Goal: Task Accomplishment & Management: Manage account settings

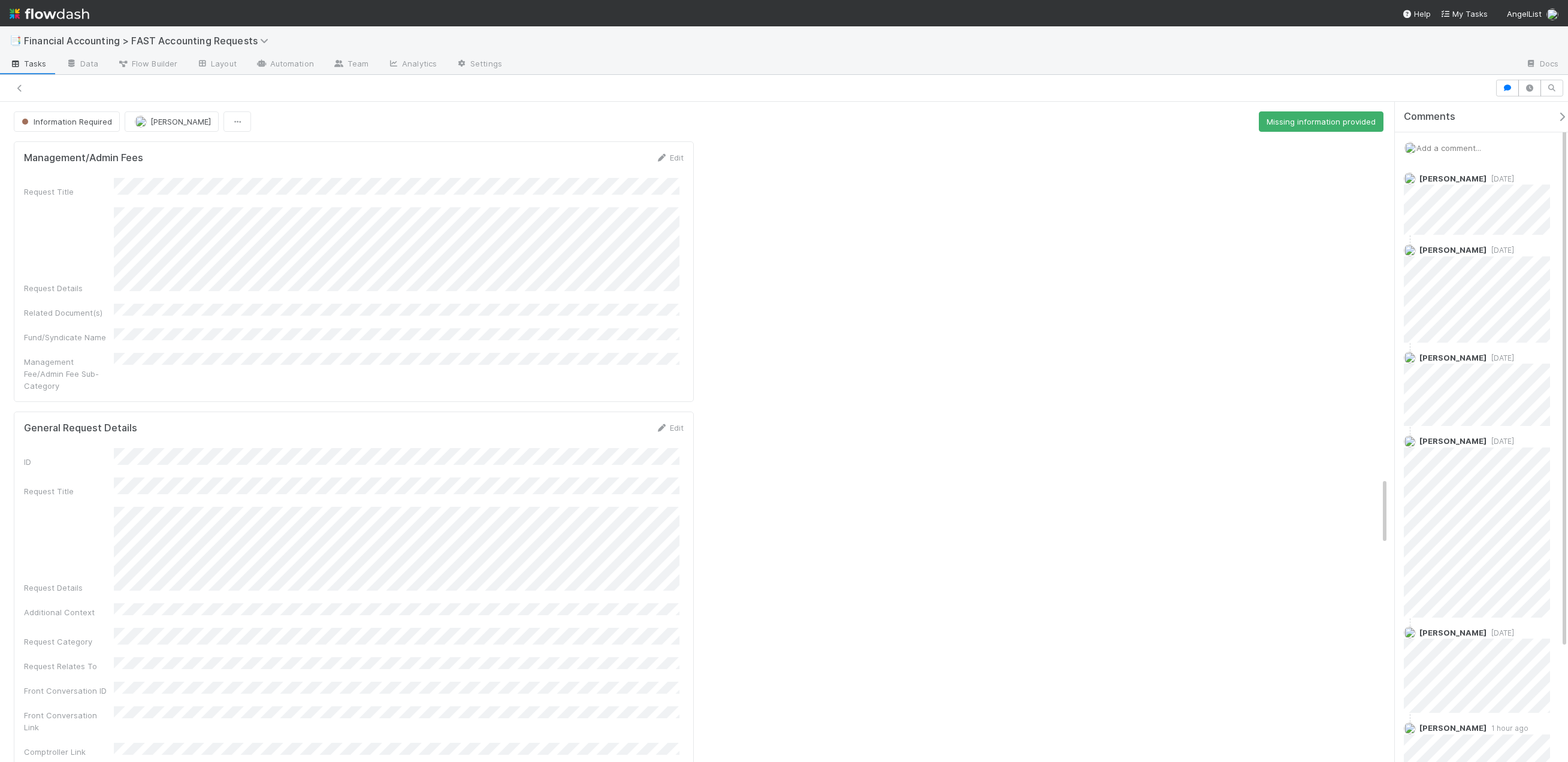
scroll to position [3679, 0]
click at [26, 89] on div at bounding box center [747, 87] width 1485 height 16
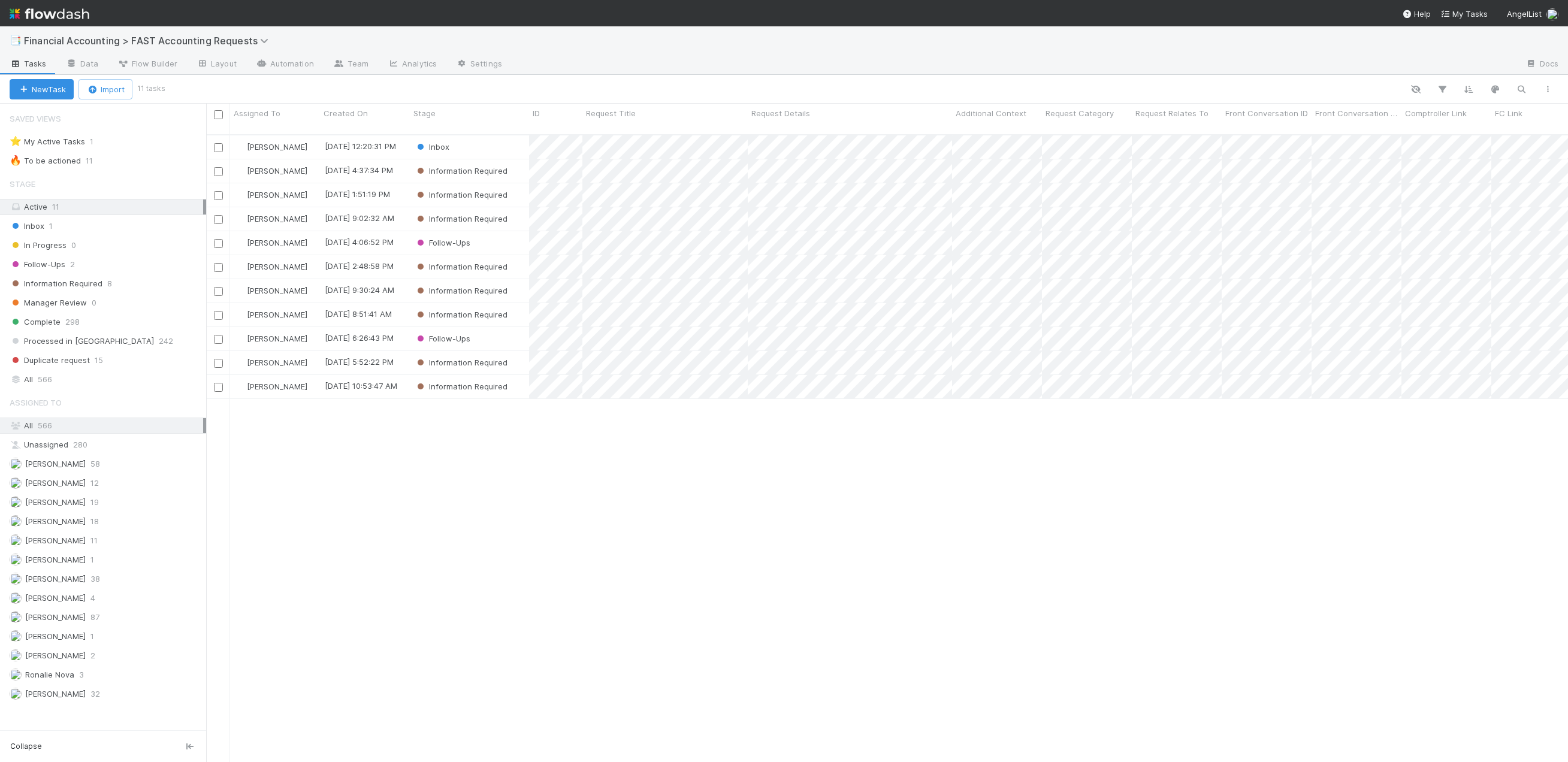
scroll to position [628, 1353]
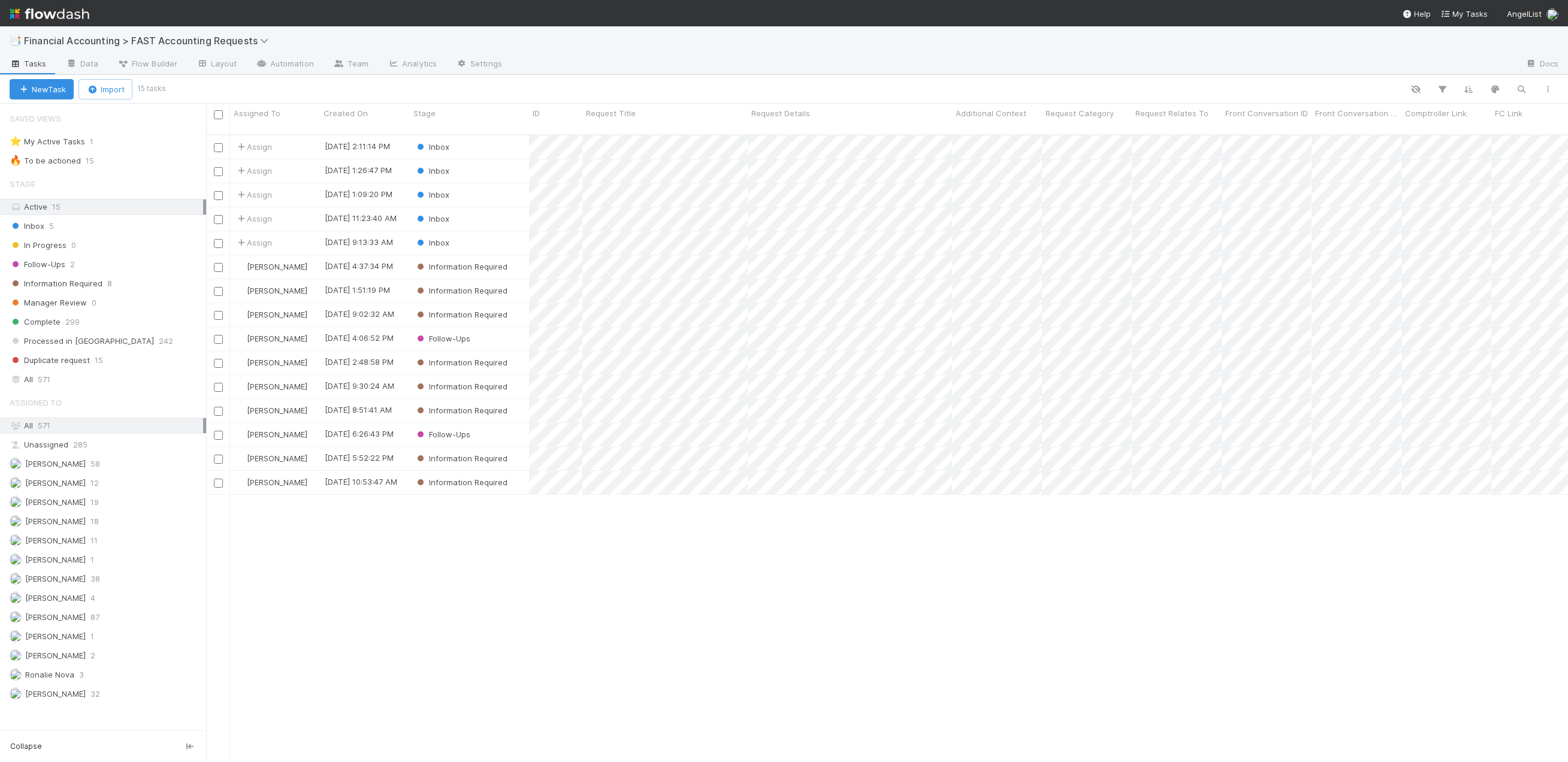
drag, startPoint x: 585, startPoint y: 566, endPoint x: 585, endPoint y: 539, distance: 27.0
click at [585, 566] on div "Assign 8/18/25, 2:11:14 PM Inbox 0 0 0 1 8/18/25, 2:11:14 PM Assign 8/18/25, 1:…" at bounding box center [887, 454] width 1361 height 637
click at [493, 208] on div "Inbox" at bounding box center [469, 219] width 119 height 23
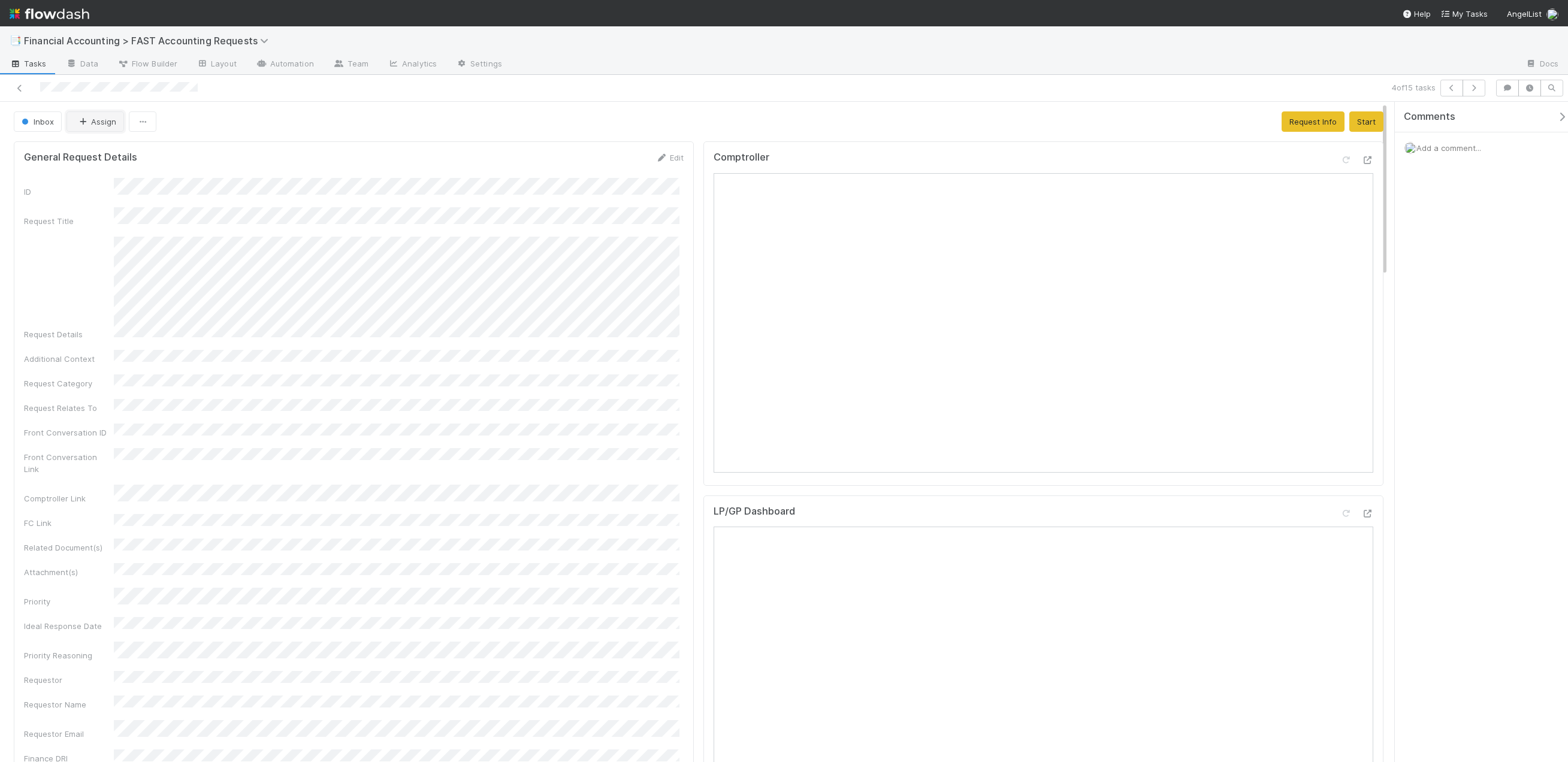
click at [92, 128] on button "Assign" at bounding box center [95, 121] width 57 height 20
click at [130, 152] on div "[PERSON_NAME]" at bounding box center [146, 151] width 169 height 21
click at [20, 84] on icon at bounding box center [20, 88] width 12 height 8
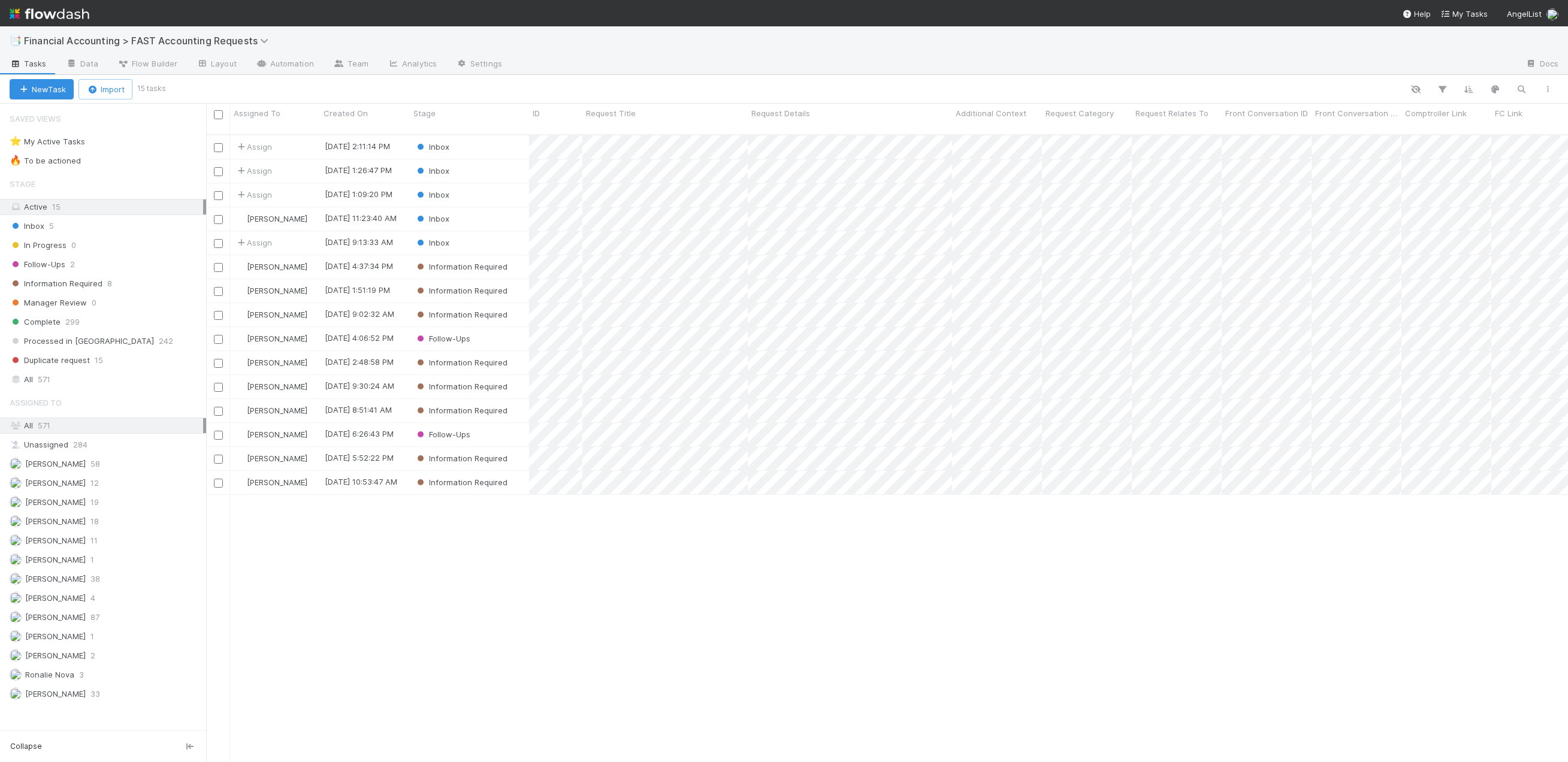
scroll to position [628, 1353]
click at [474, 186] on div "Inbox" at bounding box center [469, 195] width 119 height 23
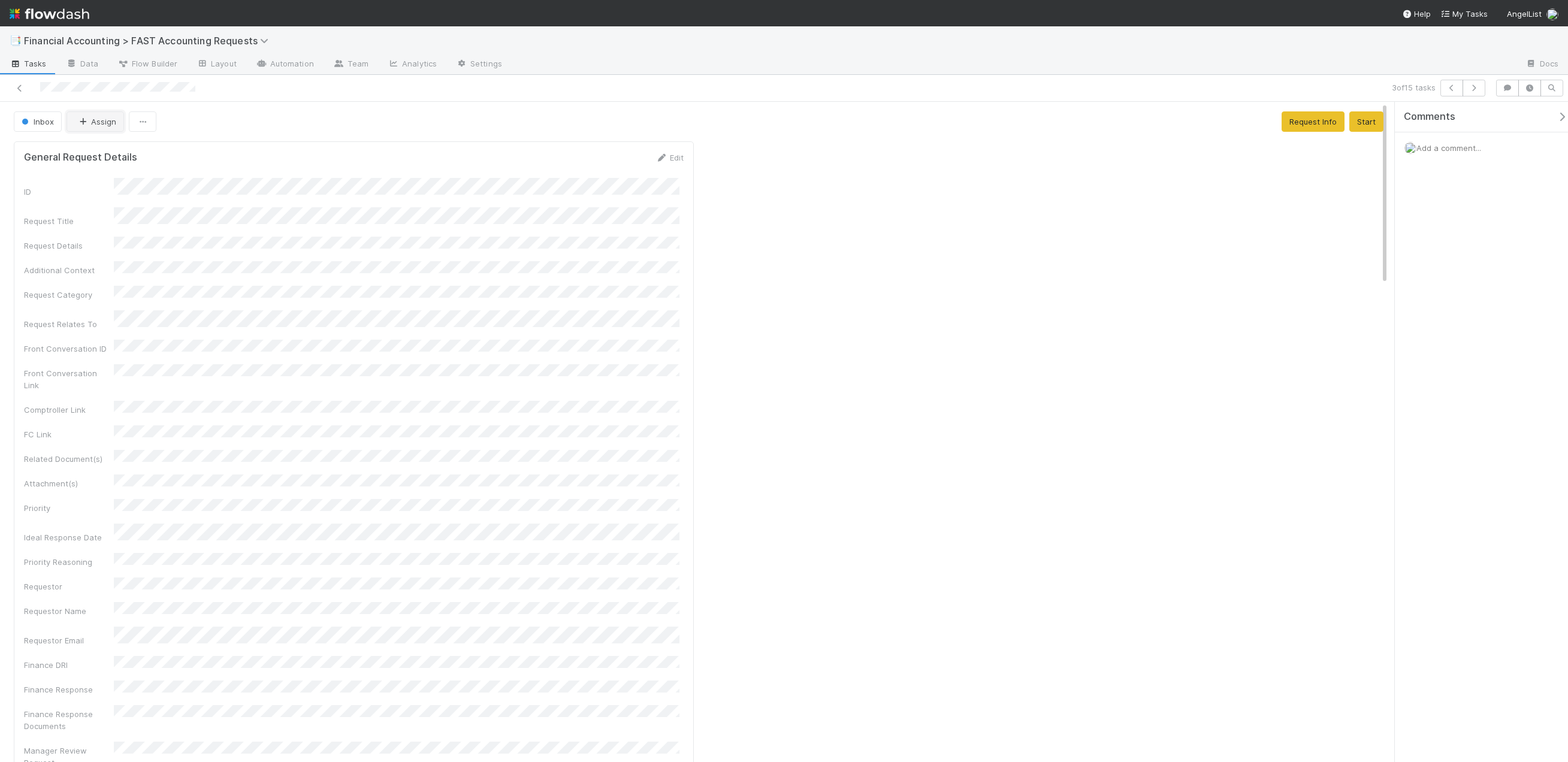
click at [102, 117] on button "Assign" at bounding box center [95, 121] width 57 height 20
click at [110, 155] on span "James Palmer" at bounding box center [114, 152] width 60 height 10
click at [22, 90] on icon at bounding box center [20, 88] width 12 height 8
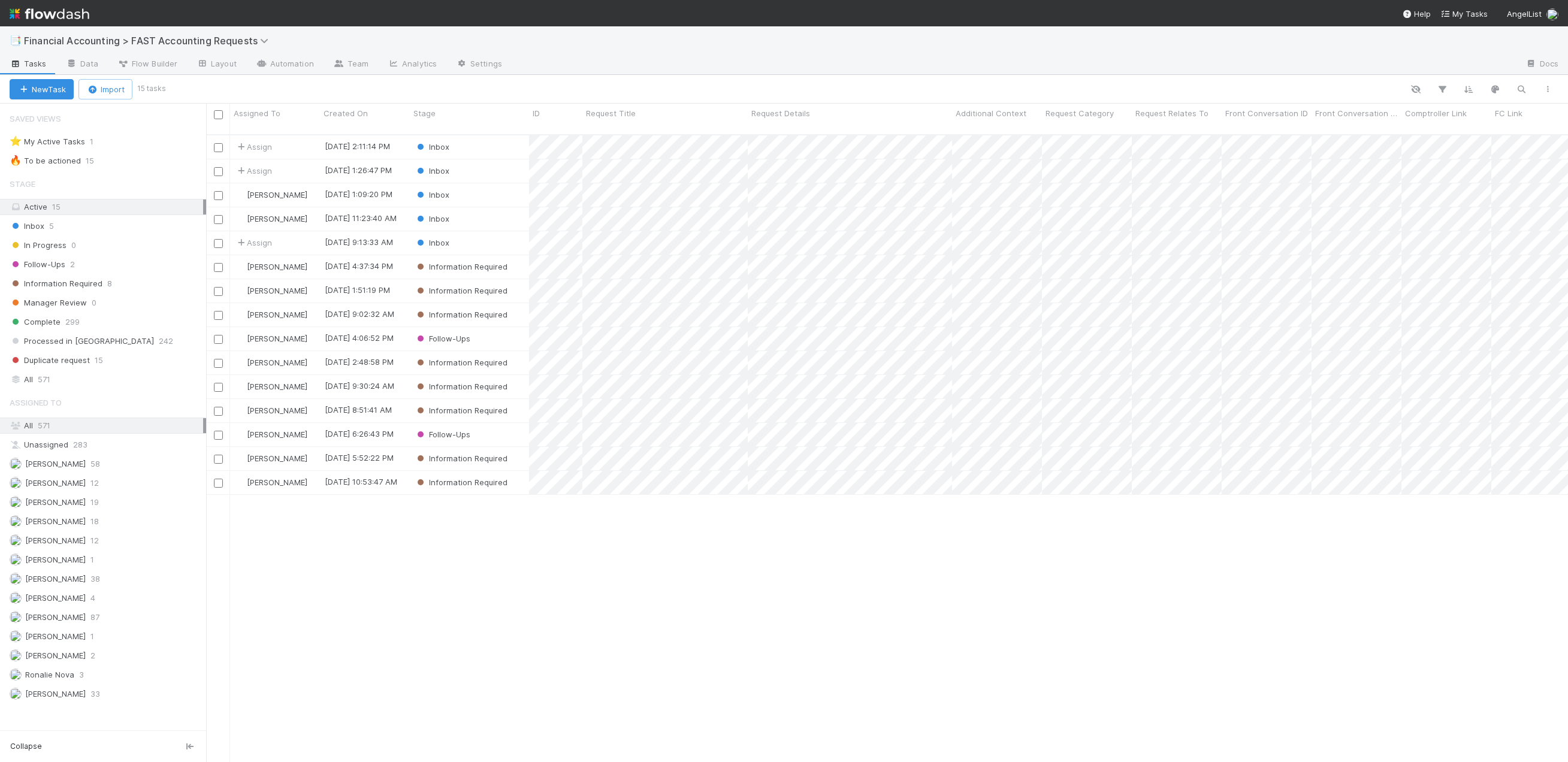
scroll to position [628, 1353]
click at [293, 164] on div "Assign" at bounding box center [274, 171] width 90 height 23
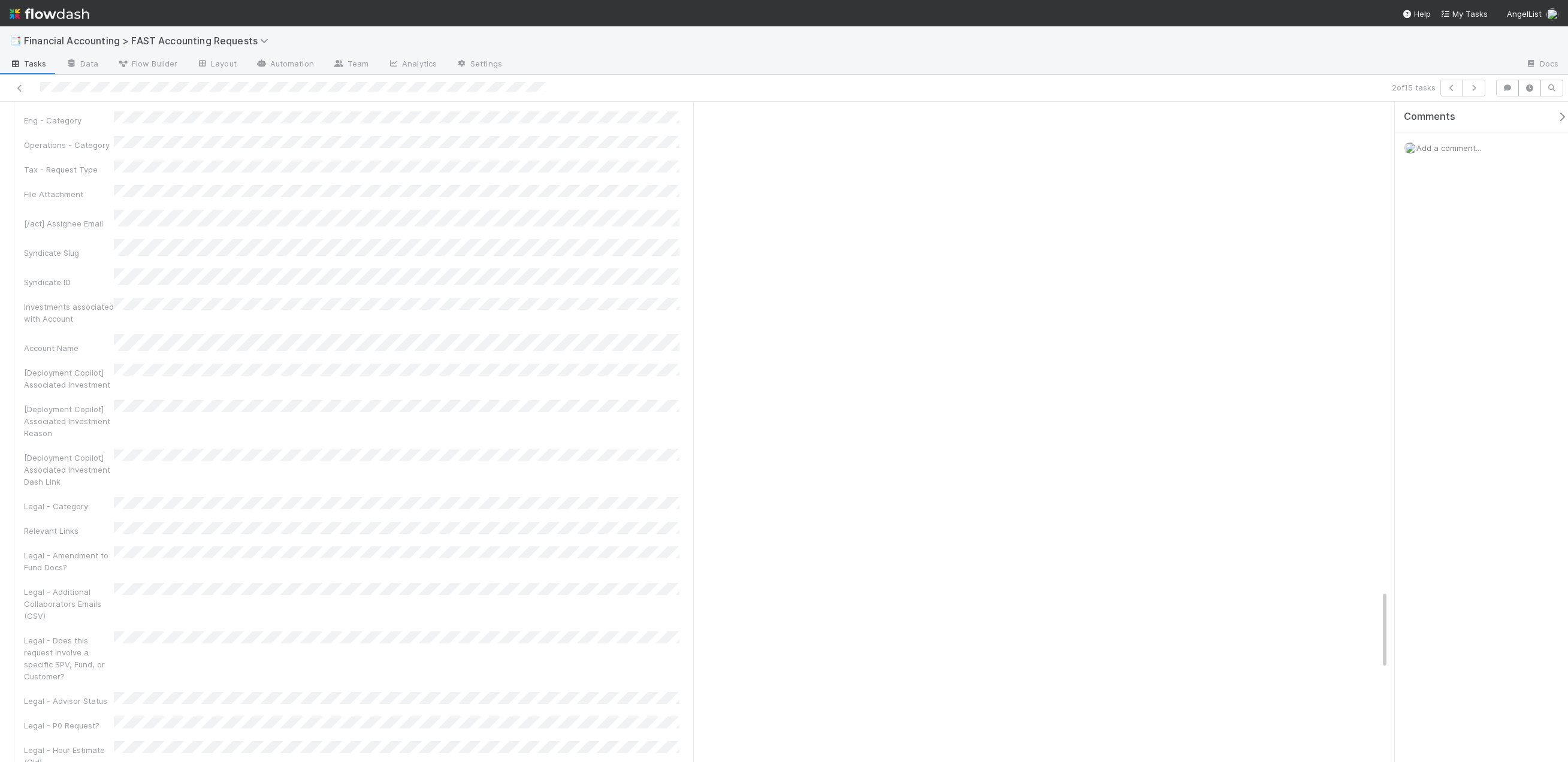
scroll to position [4074, 0]
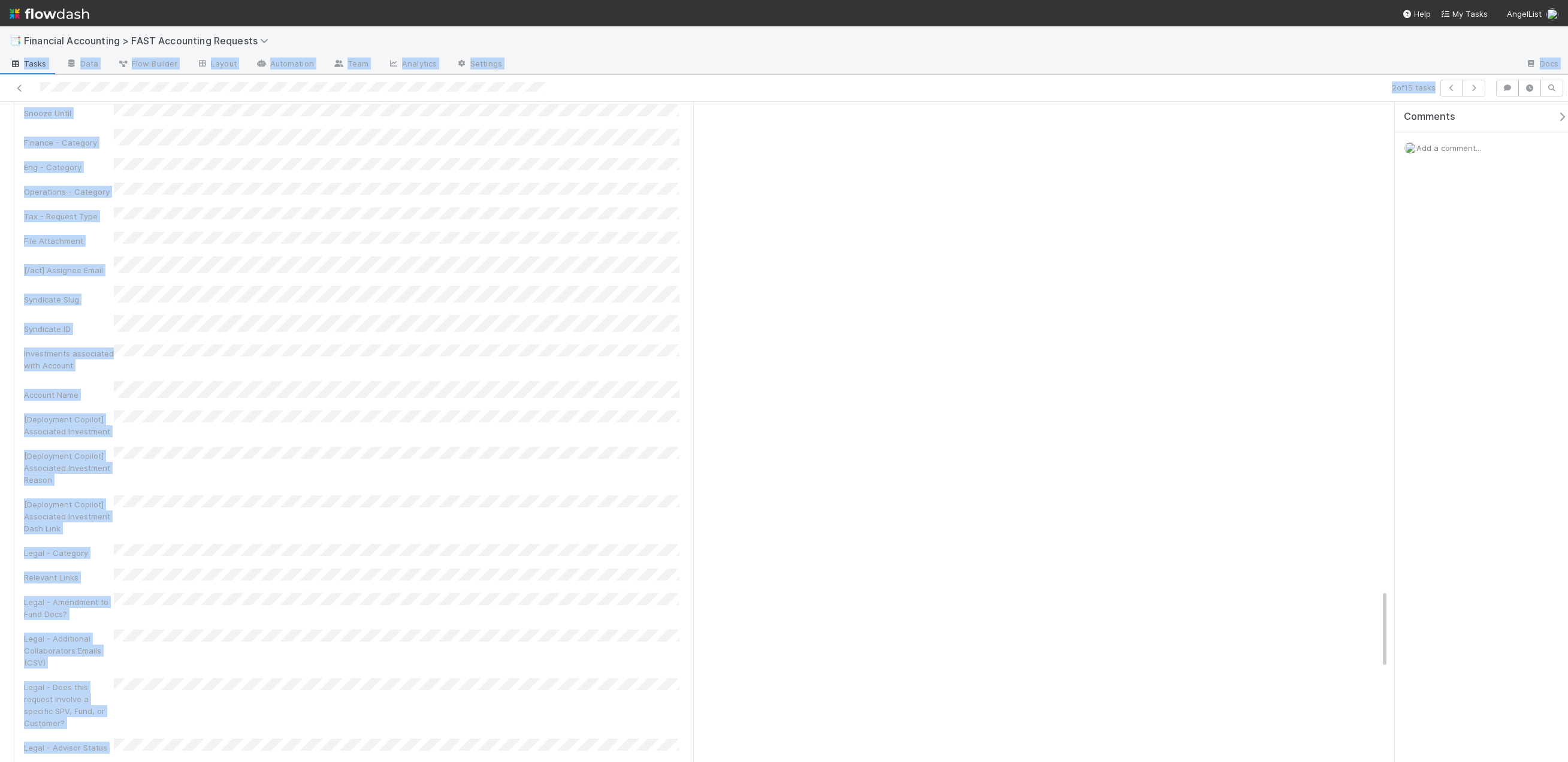
drag, startPoint x: 1381, startPoint y: 614, endPoint x: 1360, endPoint y: 37, distance: 577.4
click at [1360, 37] on div "📑 Financial Accounting > FAST Accounting Requests Tasks Data Flow Builder Layou…" at bounding box center [784, 394] width 1568 height 736
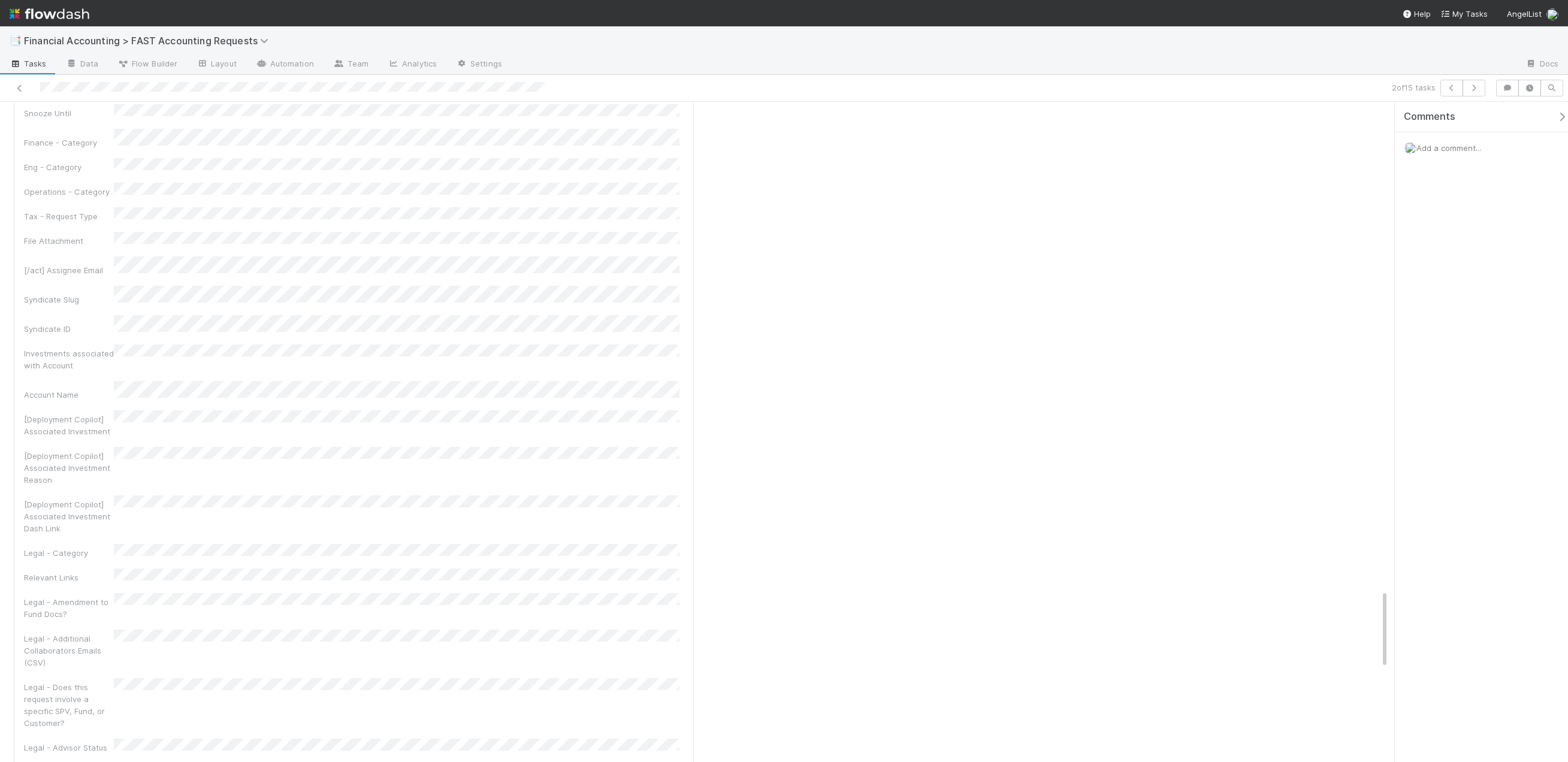
drag, startPoint x: 1387, startPoint y: 620, endPoint x: 1389, endPoint y: 110, distance: 510.0
click at [1389, 110] on div "Inbox Assign Request Info Start General Request Details Edit ID Request Title R…" at bounding box center [784, 432] width 1568 height 660
drag, startPoint x: 1385, startPoint y: 652, endPoint x: 1385, endPoint y: 147, distance: 505.0
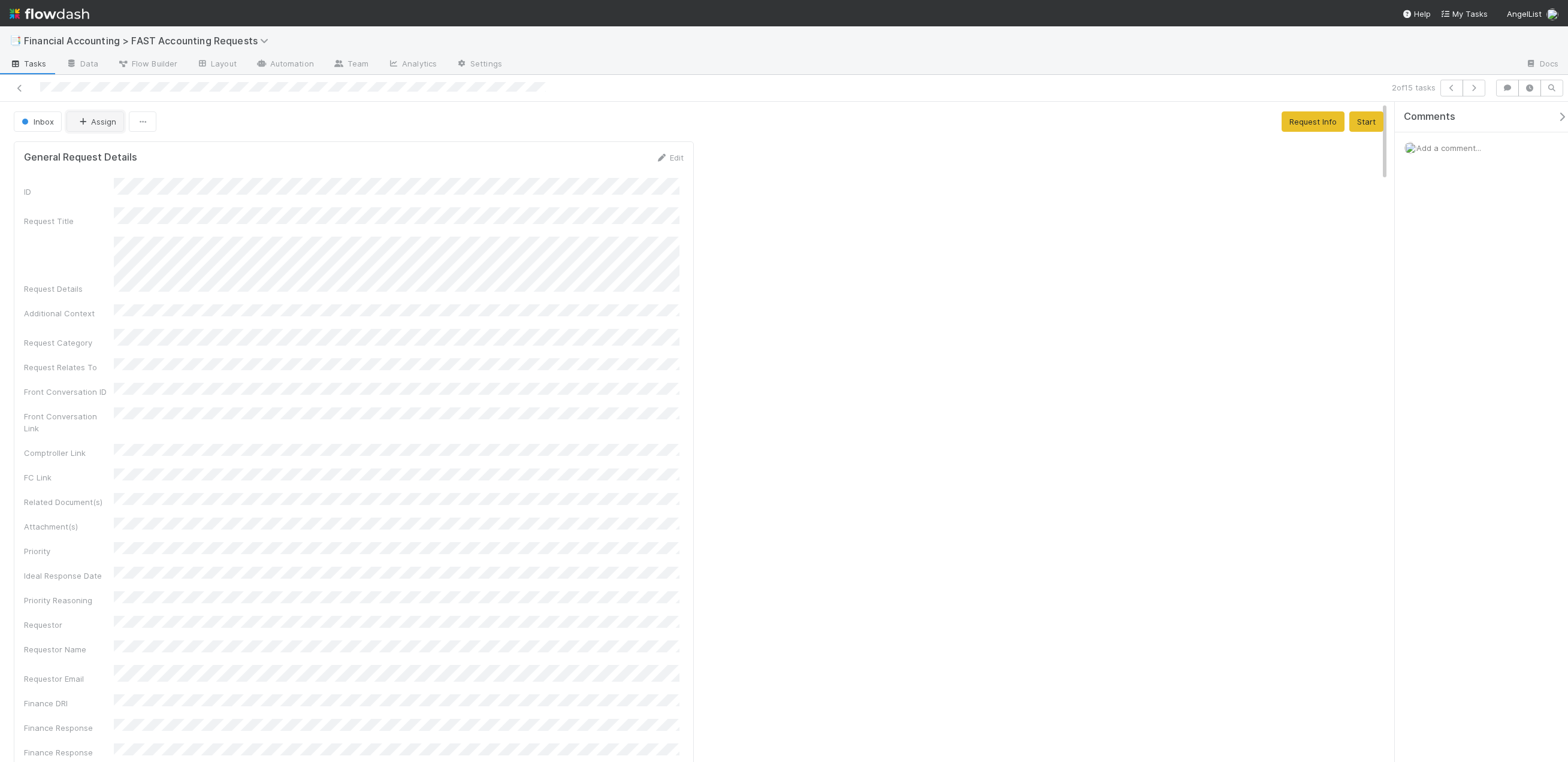
click at [85, 122] on icon "button" at bounding box center [82, 122] width 12 height 8
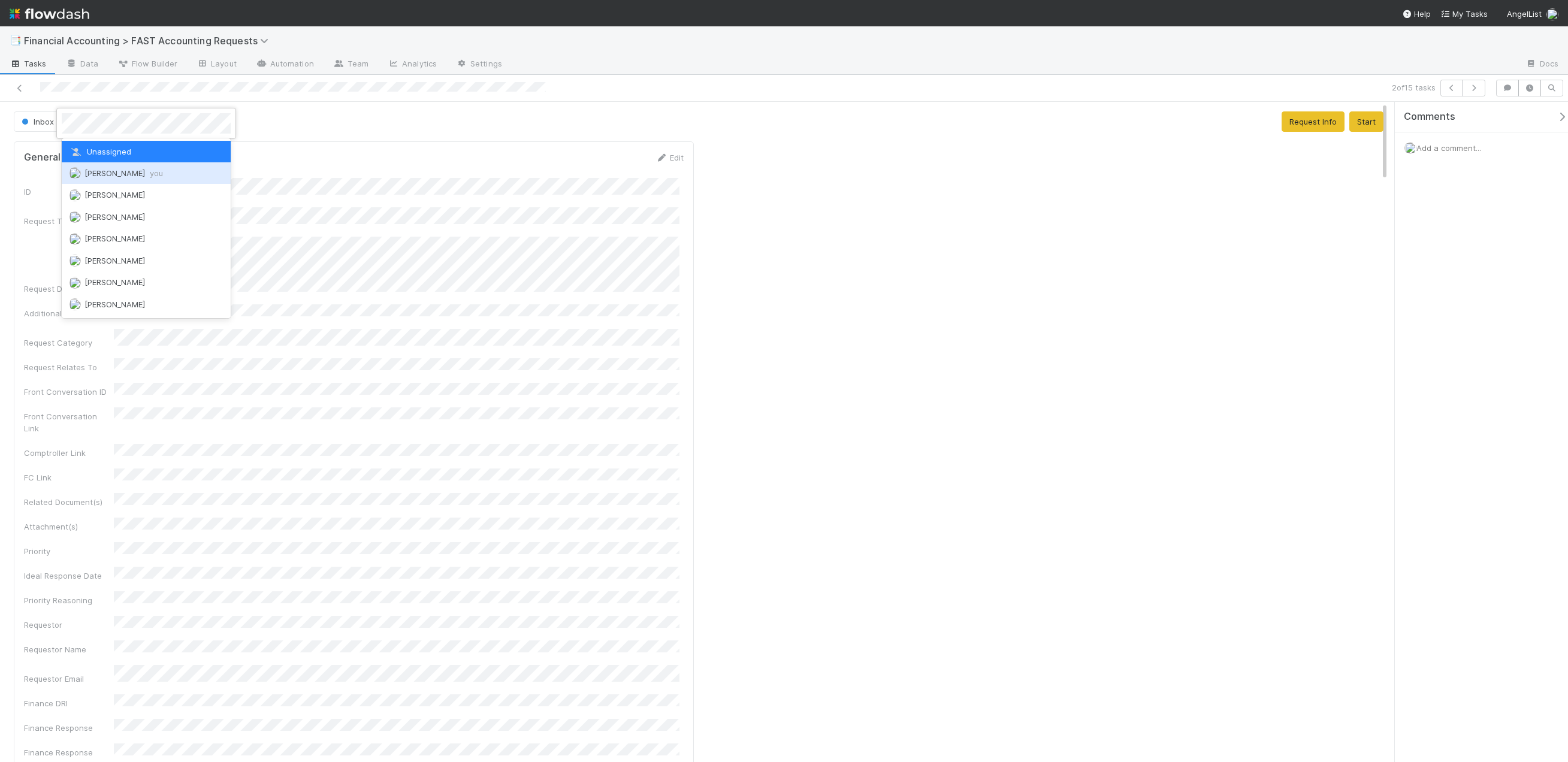
click at [102, 167] on div "Kevin Fawcett you" at bounding box center [146, 173] width 169 height 21
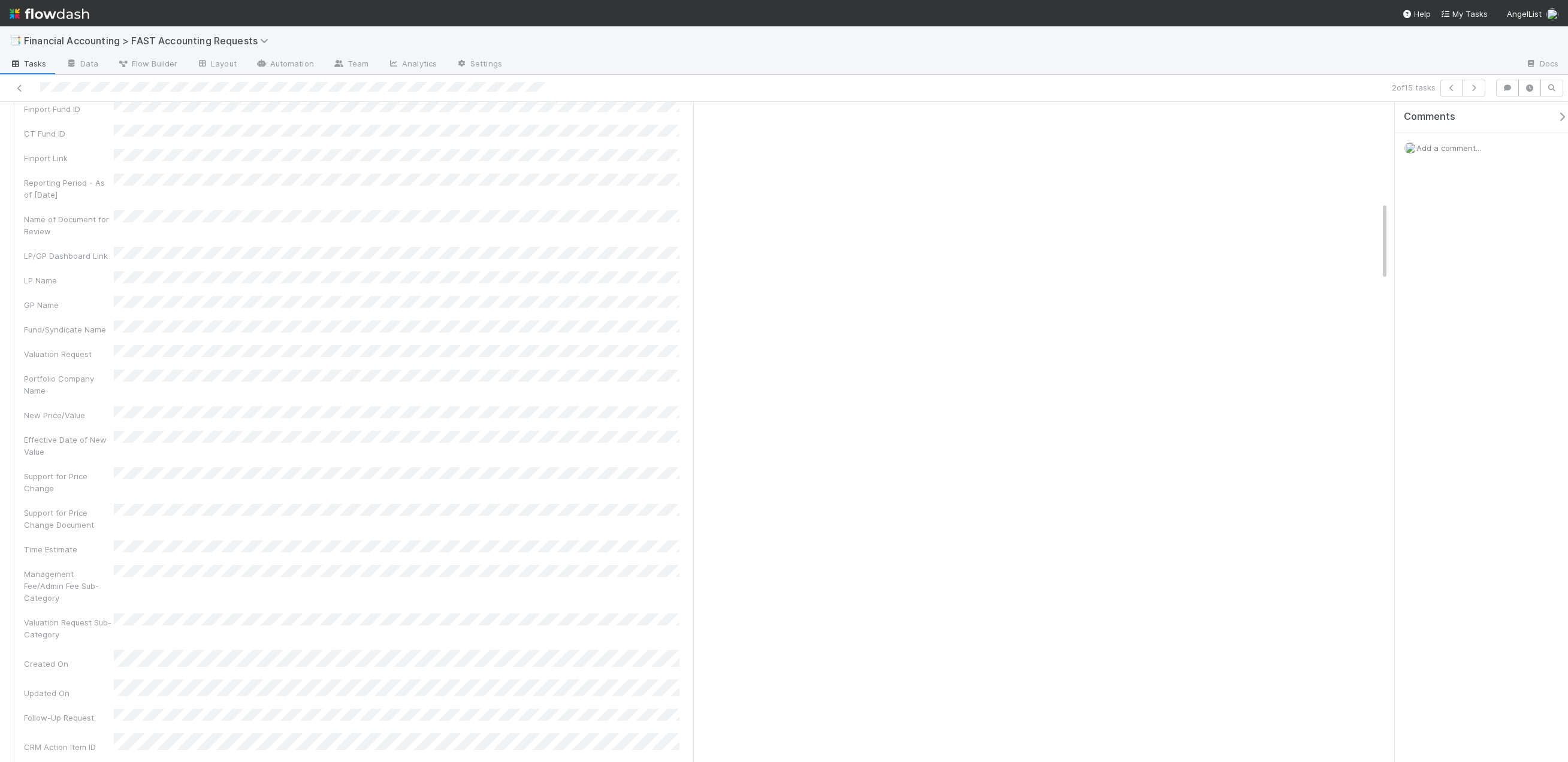
scroll to position [1258, 0]
click at [88, 510] on span "Tarina Touret" at bounding box center [85, 510] width 60 height 10
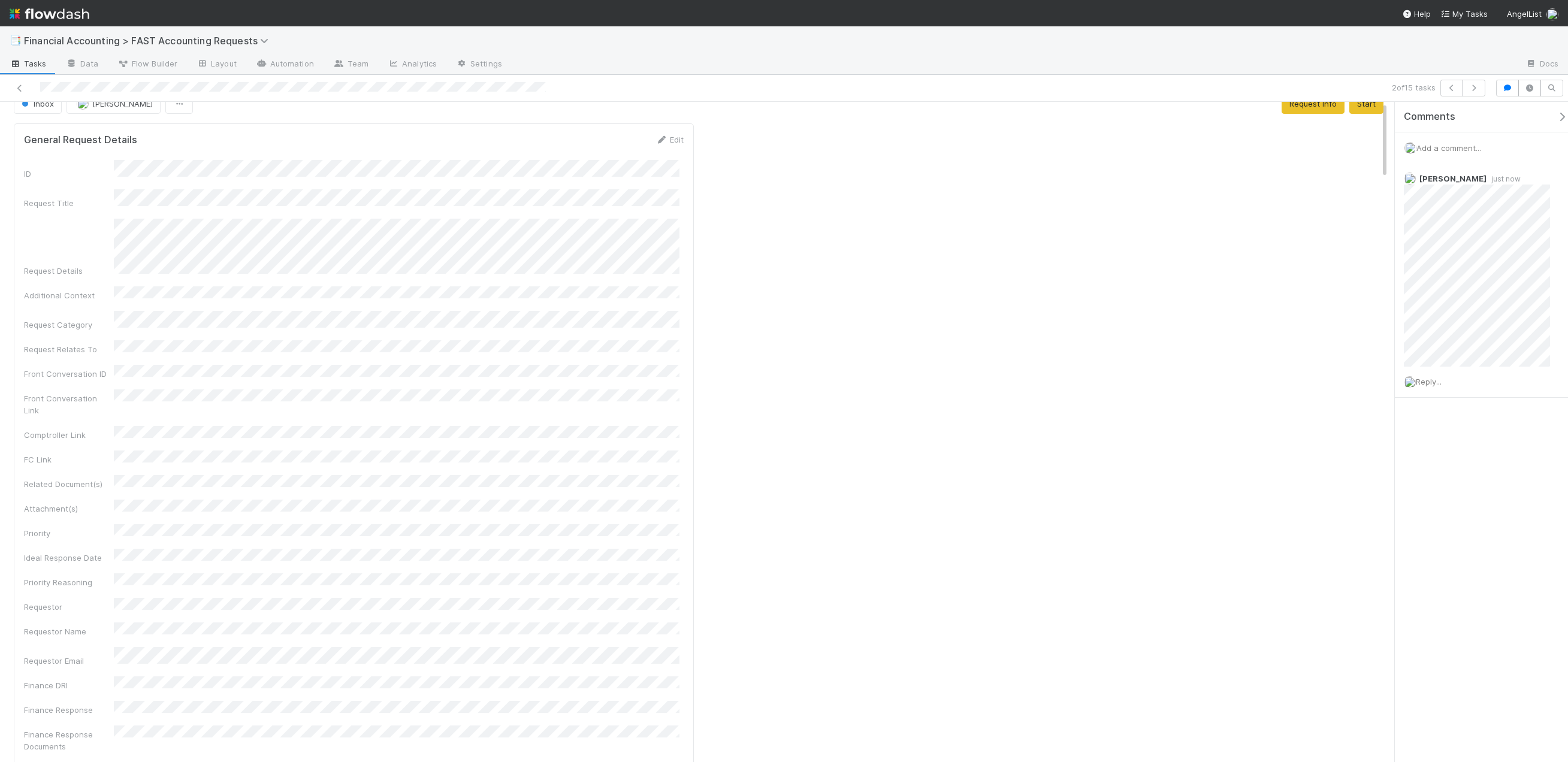
scroll to position [0, 0]
click at [1355, 124] on button "Start" at bounding box center [1366, 121] width 34 height 20
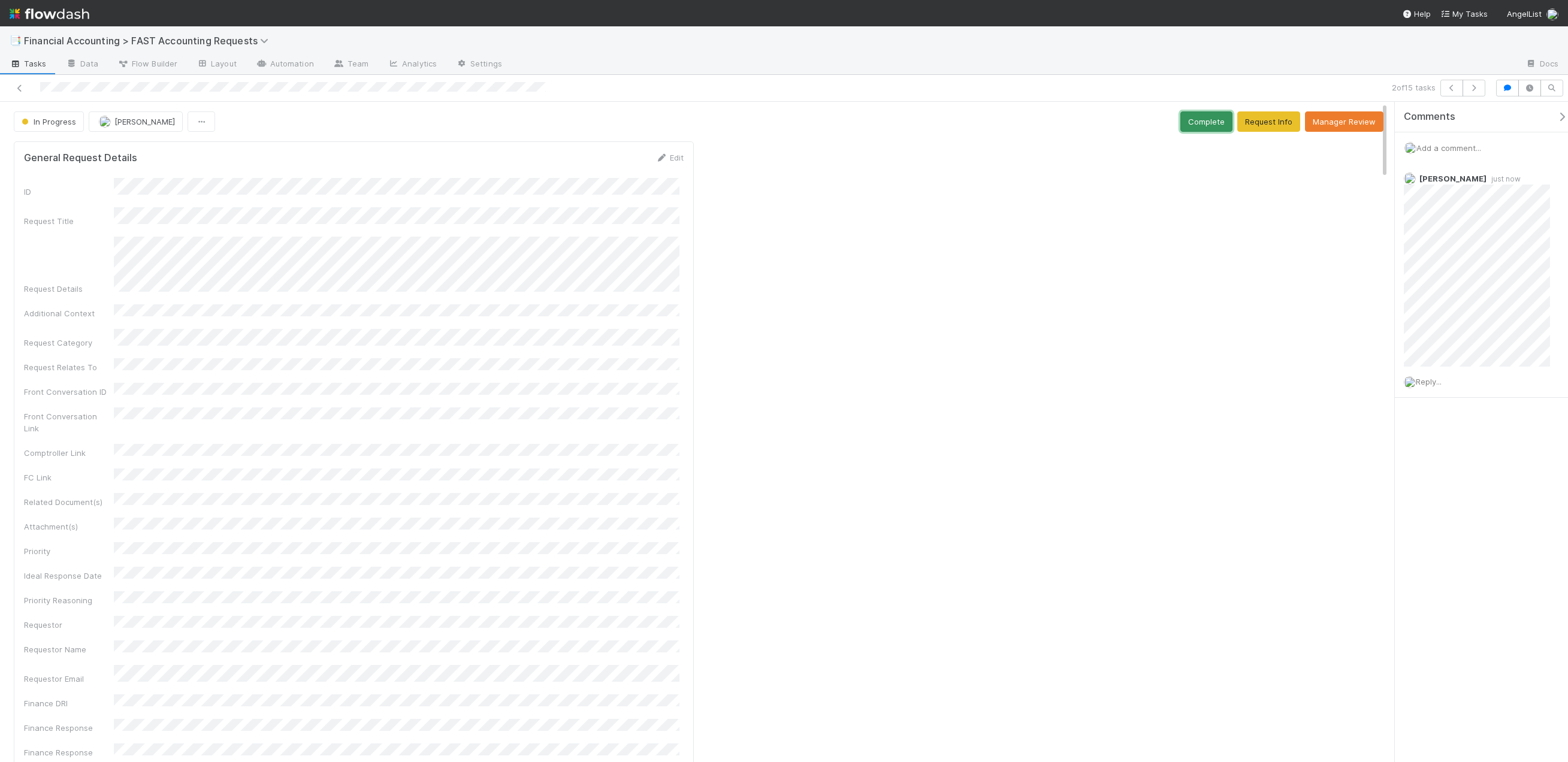
click at [1194, 125] on button "Complete" at bounding box center [1206, 121] width 52 height 20
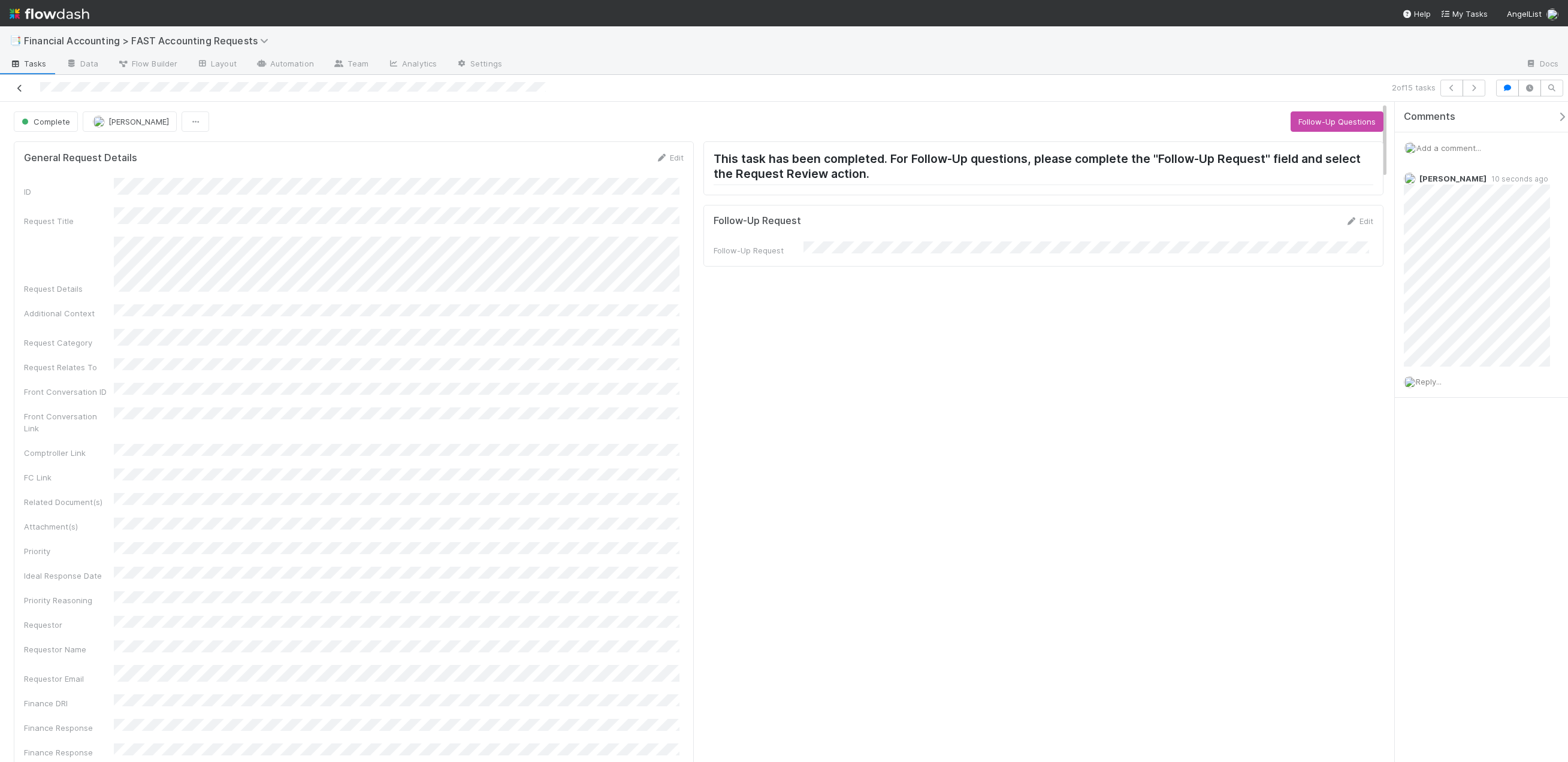
click at [22, 90] on icon at bounding box center [20, 88] width 12 height 8
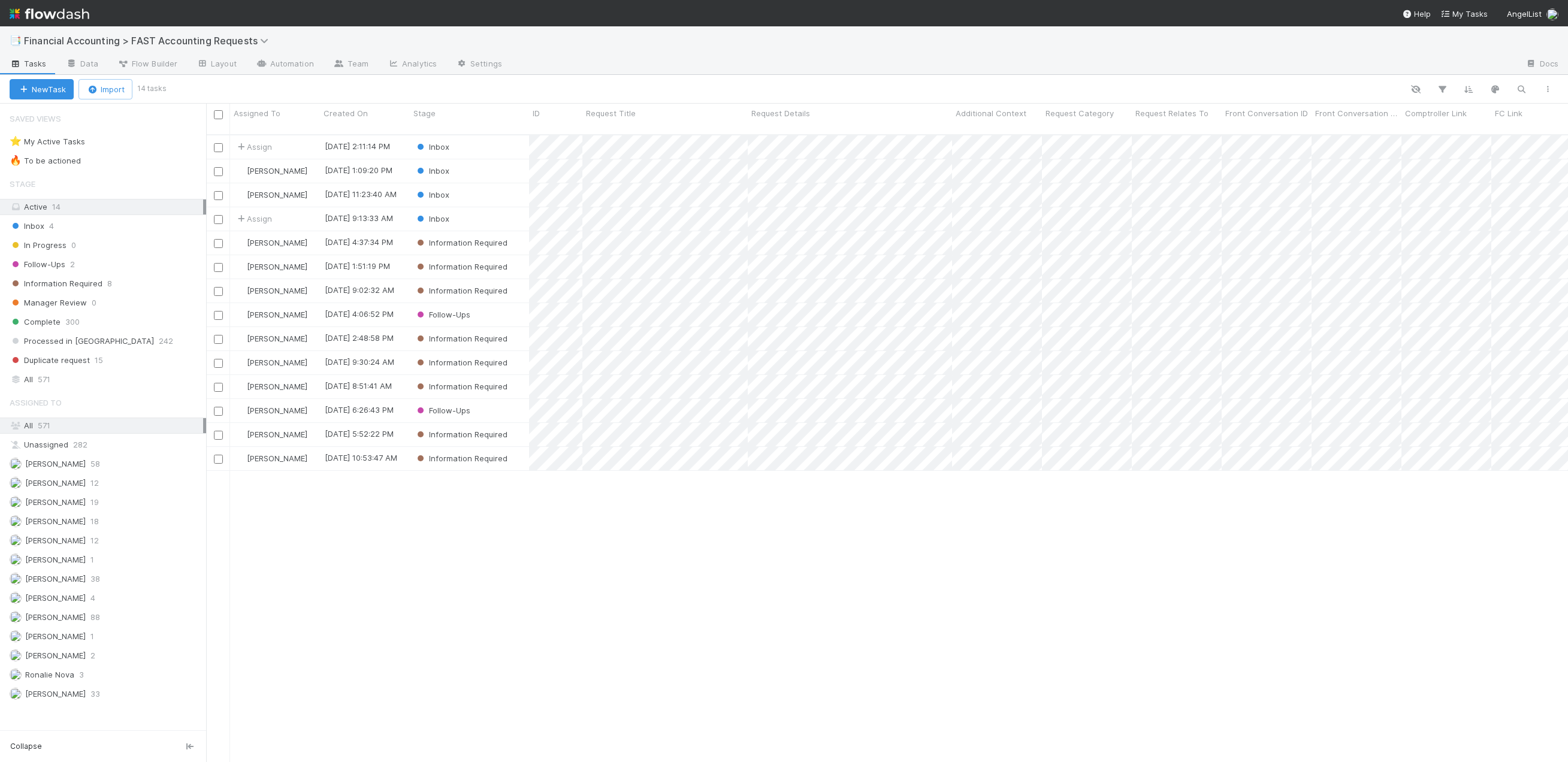
scroll to position [628, 1353]
click at [478, 138] on div "Inbox" at bounding box center [469, 147] width 119 height 23
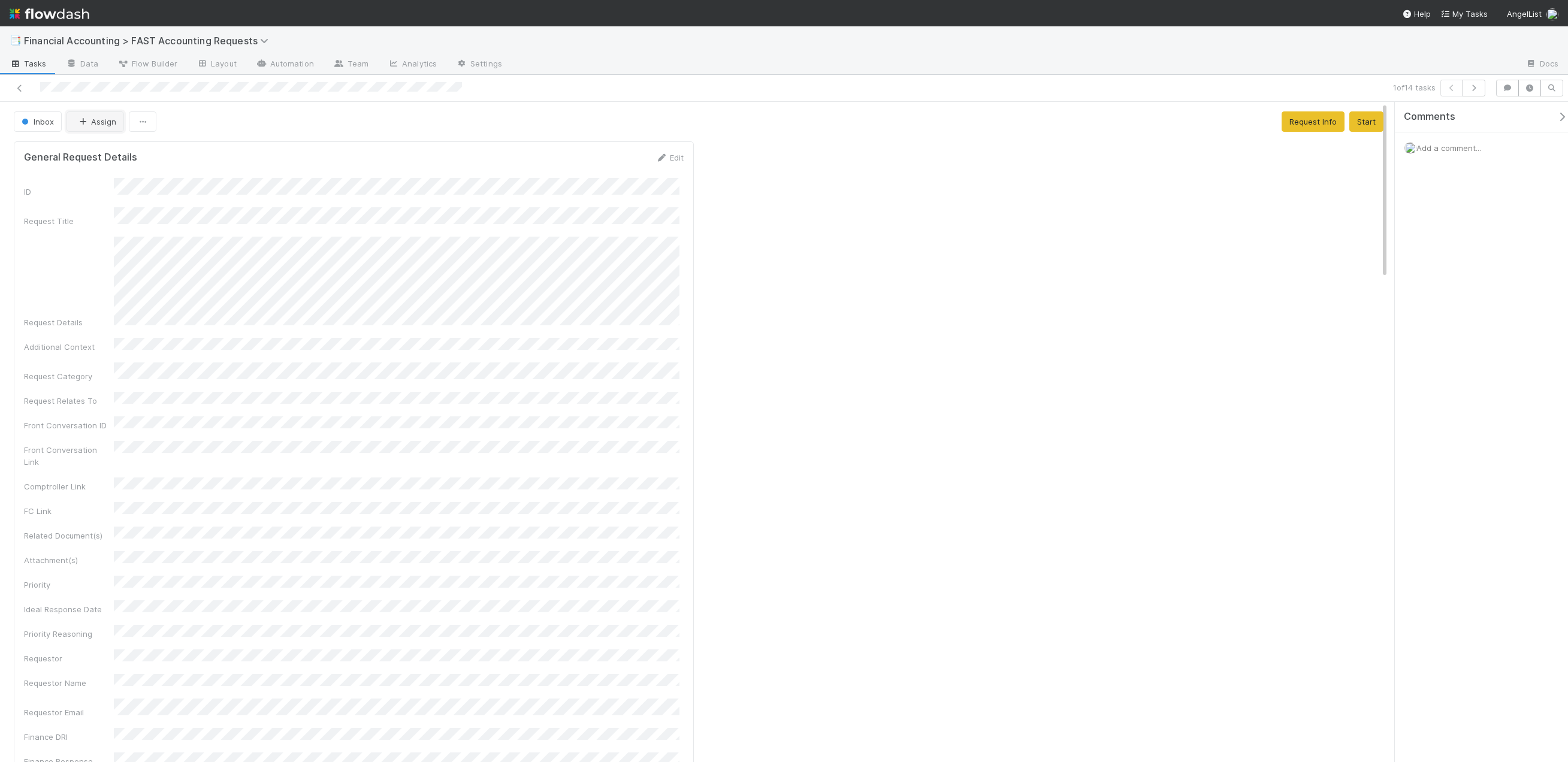
click at [107, 114] on button "Assign" at bounding box center [95, 121] width 57 height 20
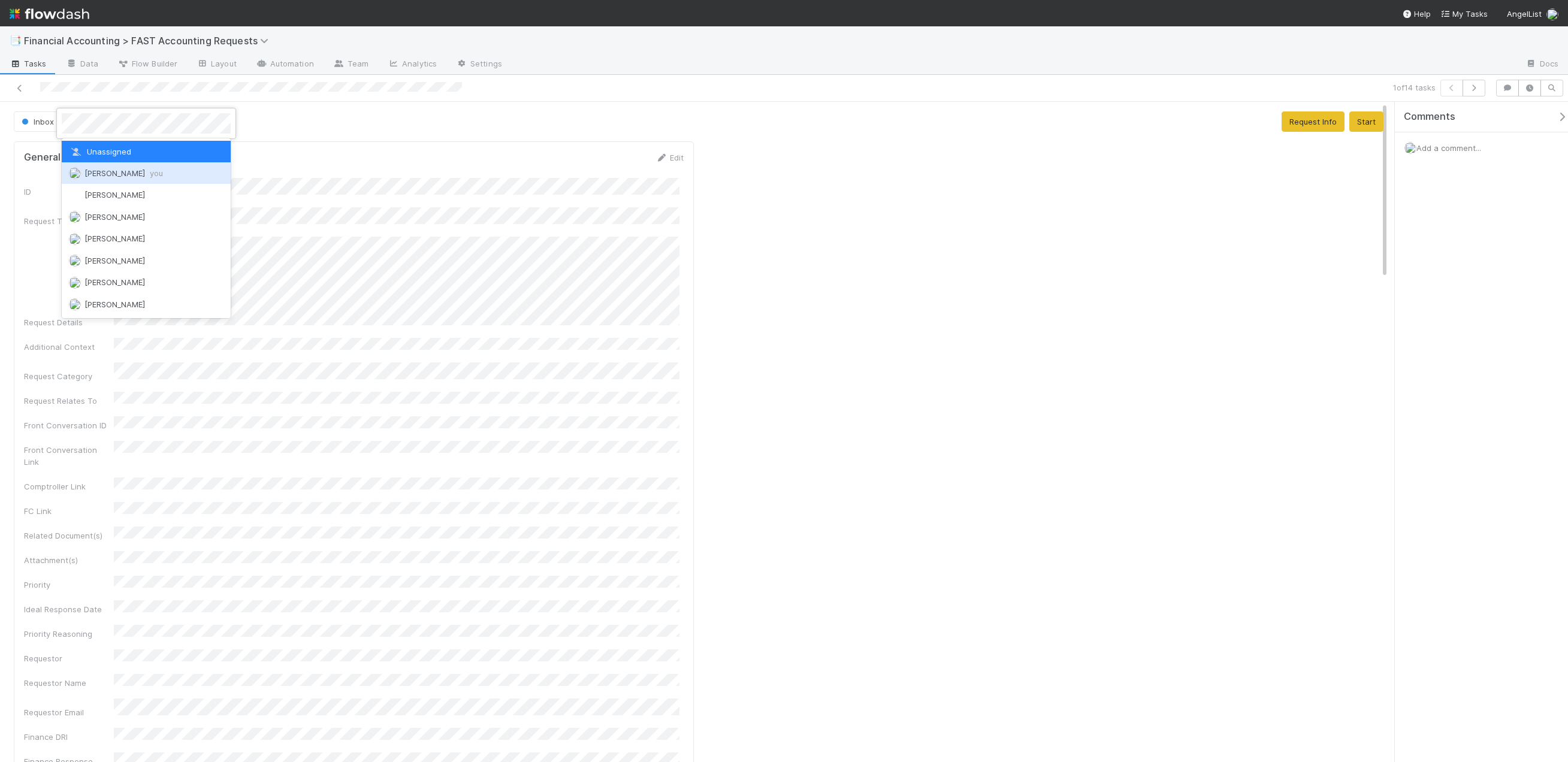
click at [90, 178] on div "Kevin Fawcett you" at bounding box center [146, 173] width 169 height 21
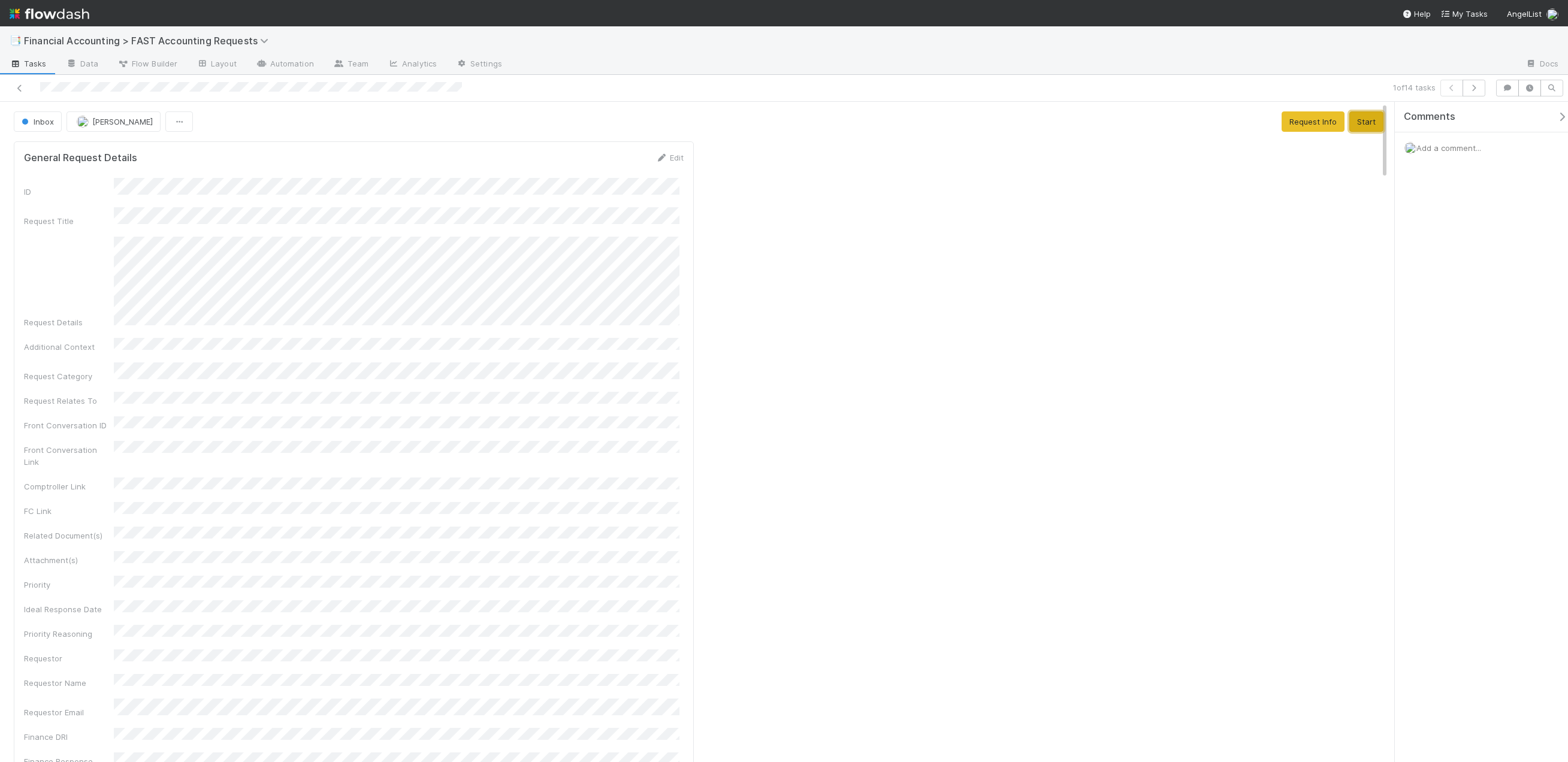
click at [1358, 128] on button "Start" at bounding box center [1366, 121] width 34 height 20
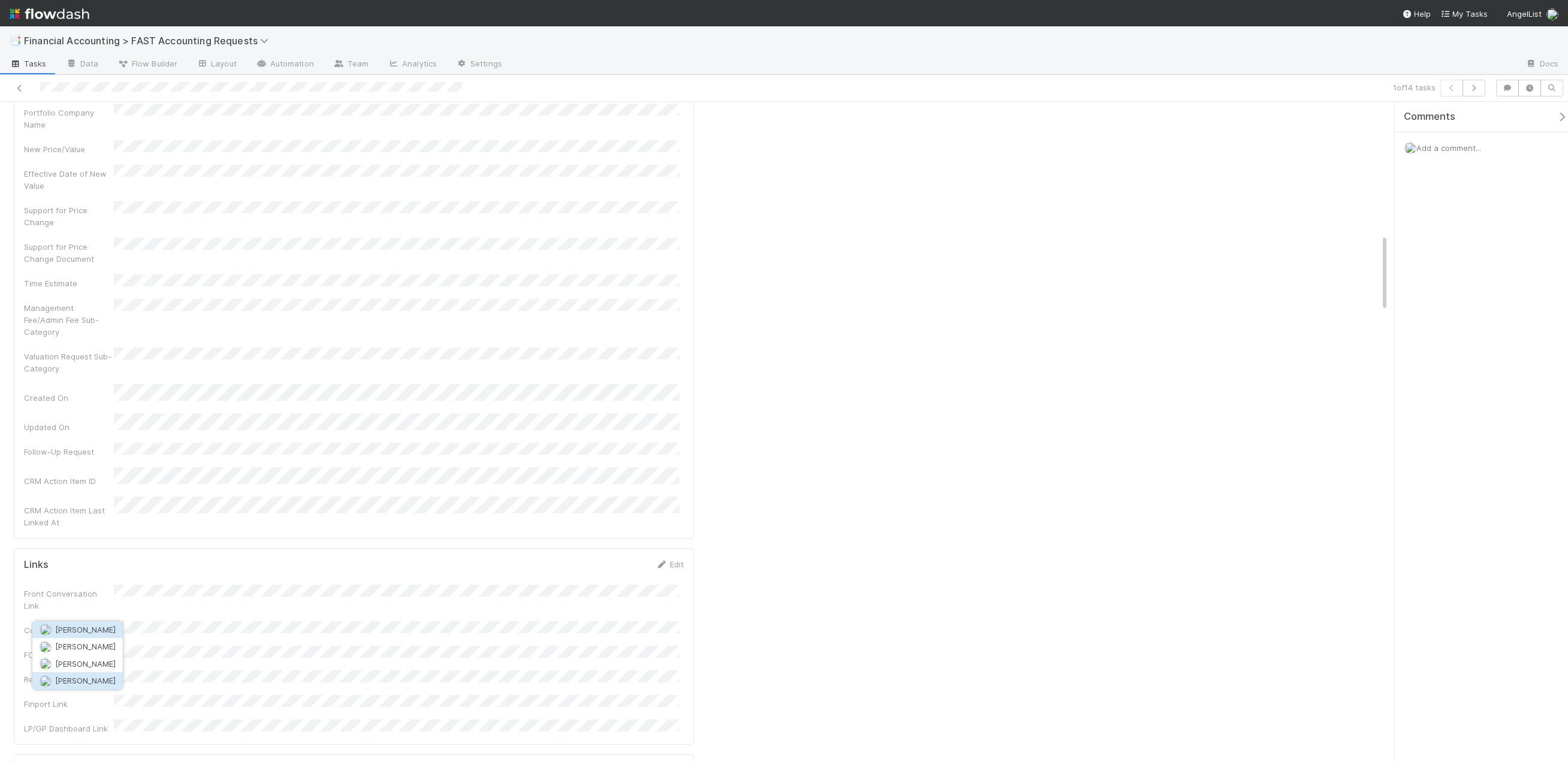
click at [95, 683] on span "Quyen Nguyen" at bounding box center [85, 681] width 60 height 10
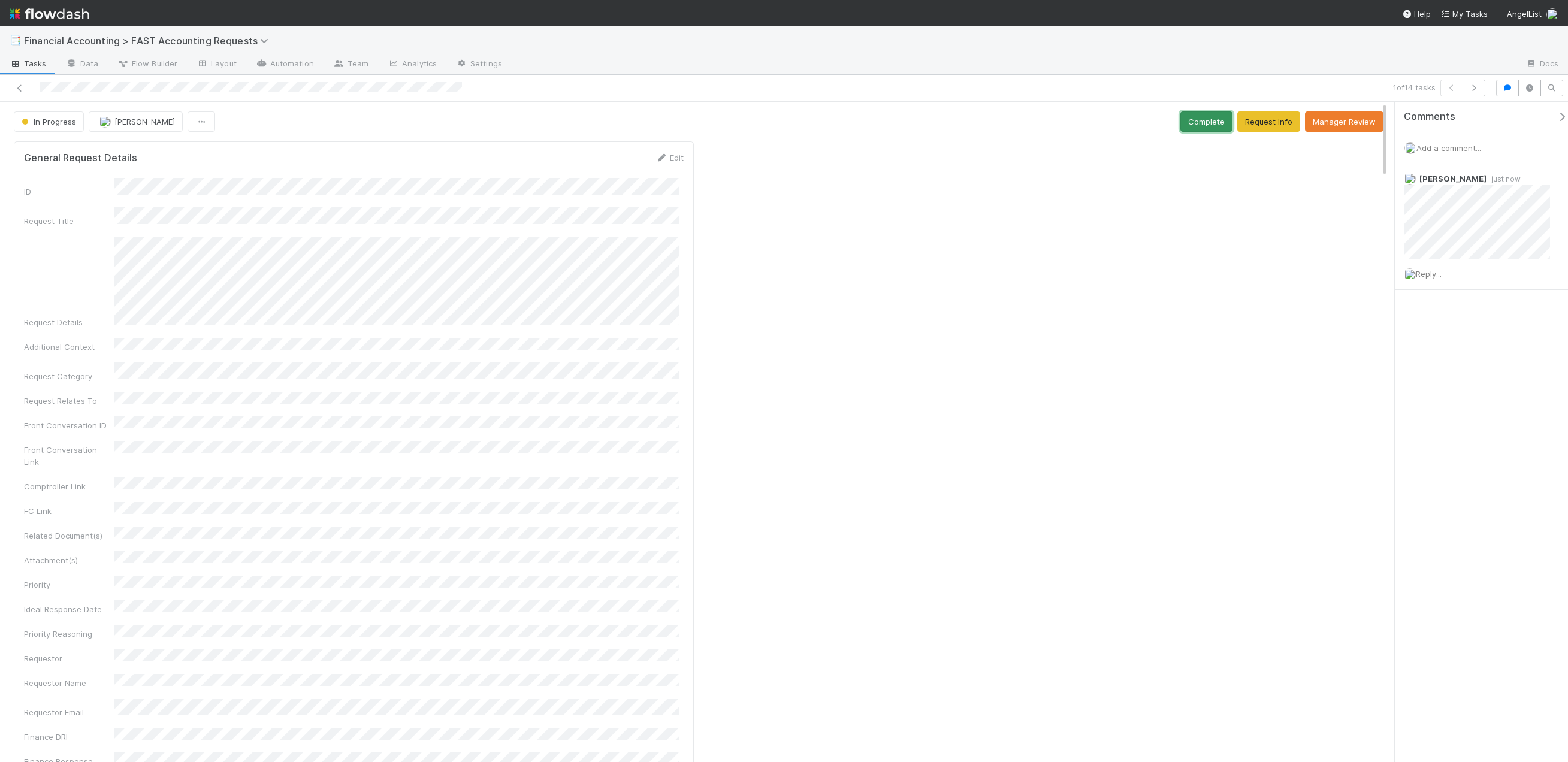
click at [1214, 125] on button "Complete" at bounding box center [1206, 121] width 52 height 20
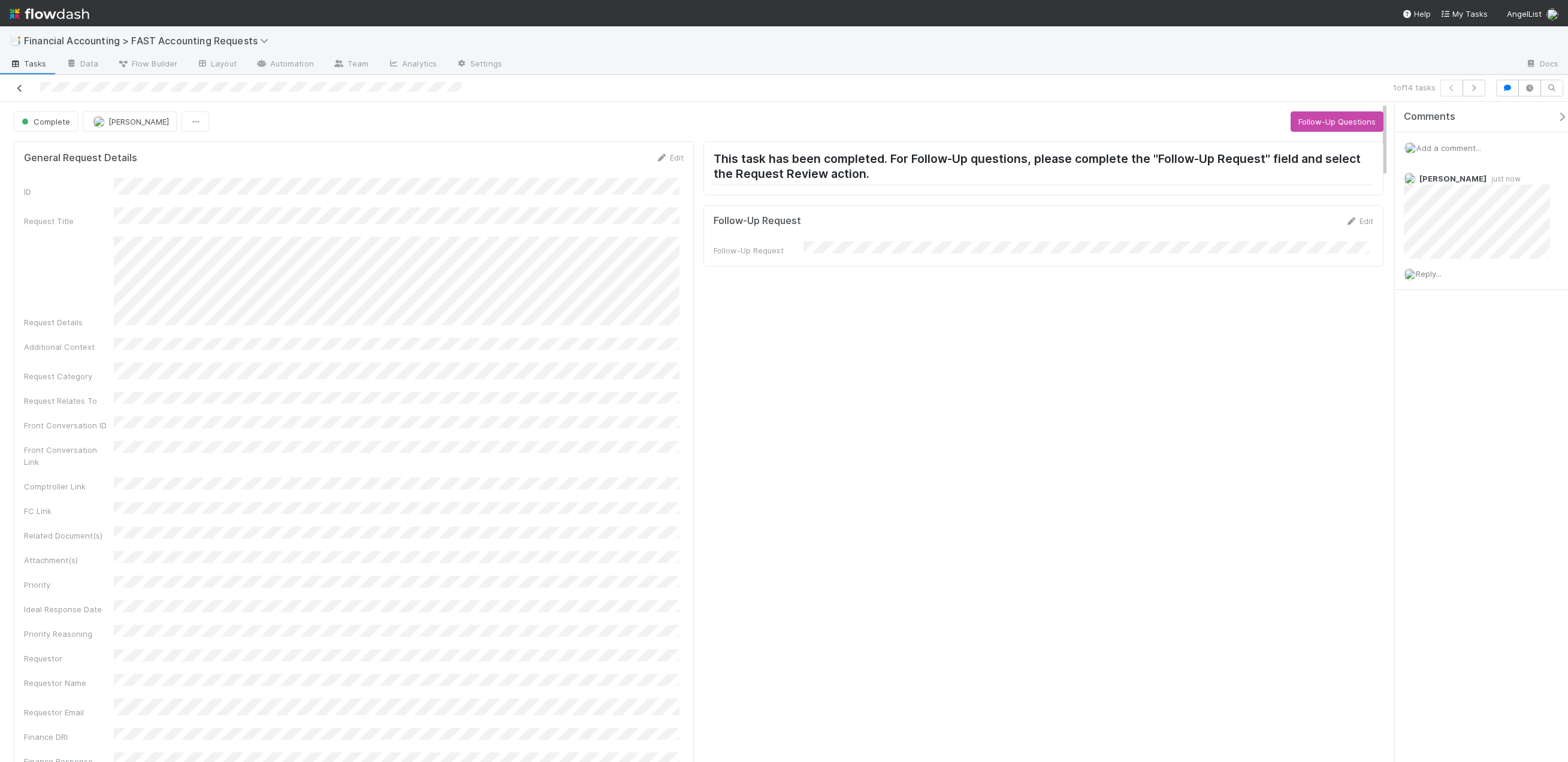
click at [18, 89] on icon at bounding box center [20, 88] width 12 height 8
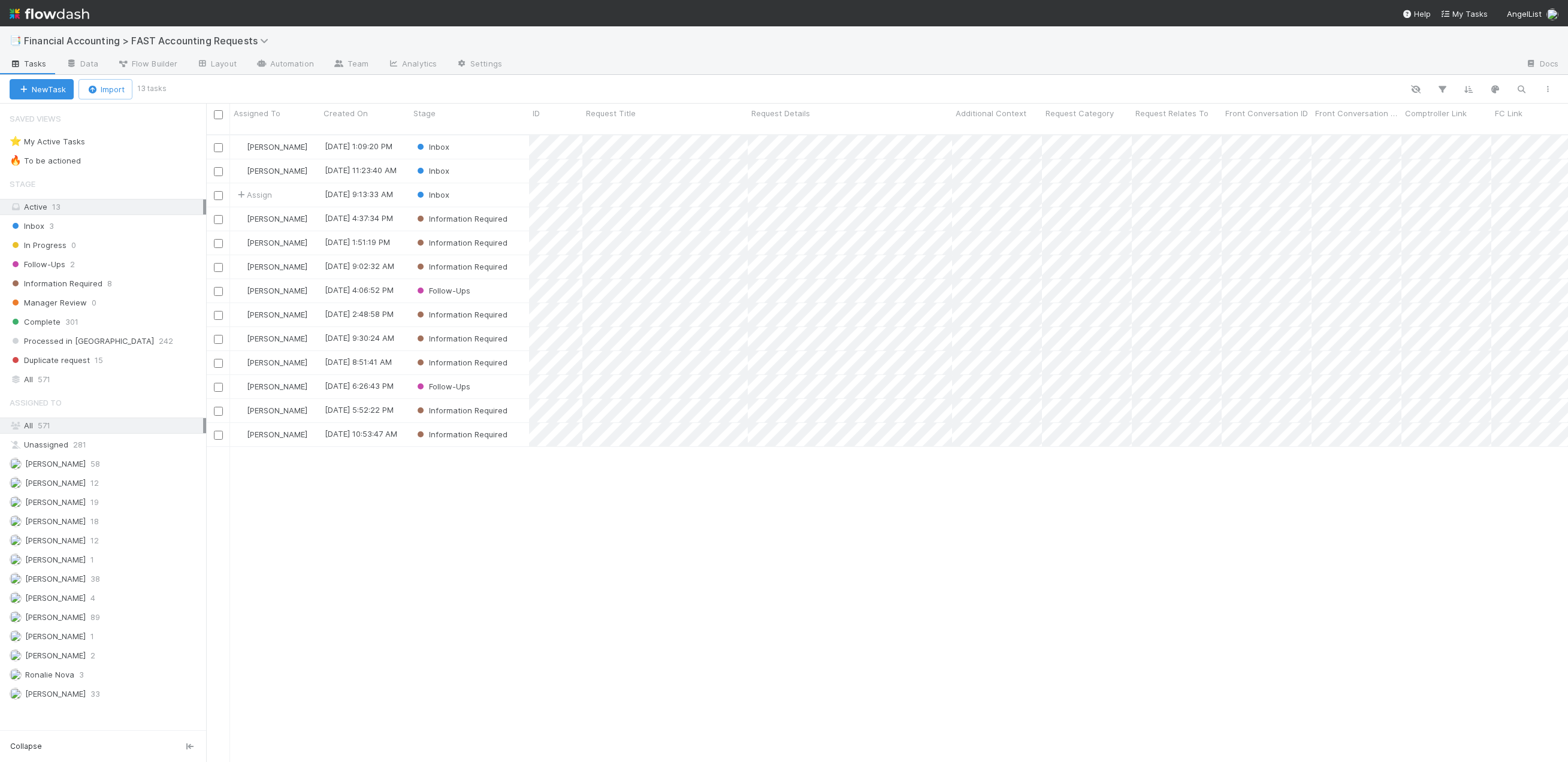
scroll to position [628, 1353]
click at [504, 188] on div "Inbox" at bounding box center [469, 195] width 119 height 23
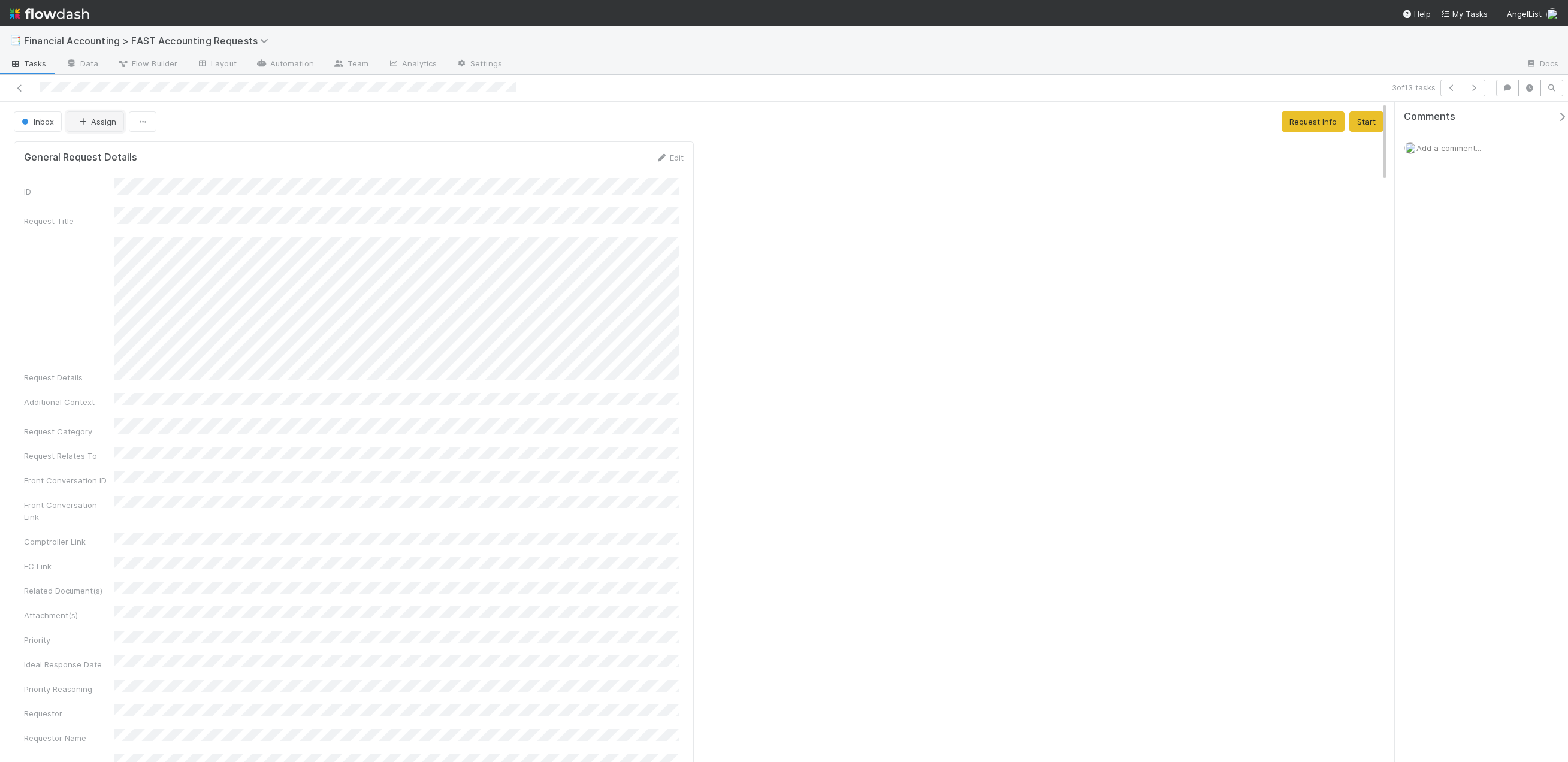
click at [87, 119] on icon "button" at bounding box center [82, 122] width 12 height 8
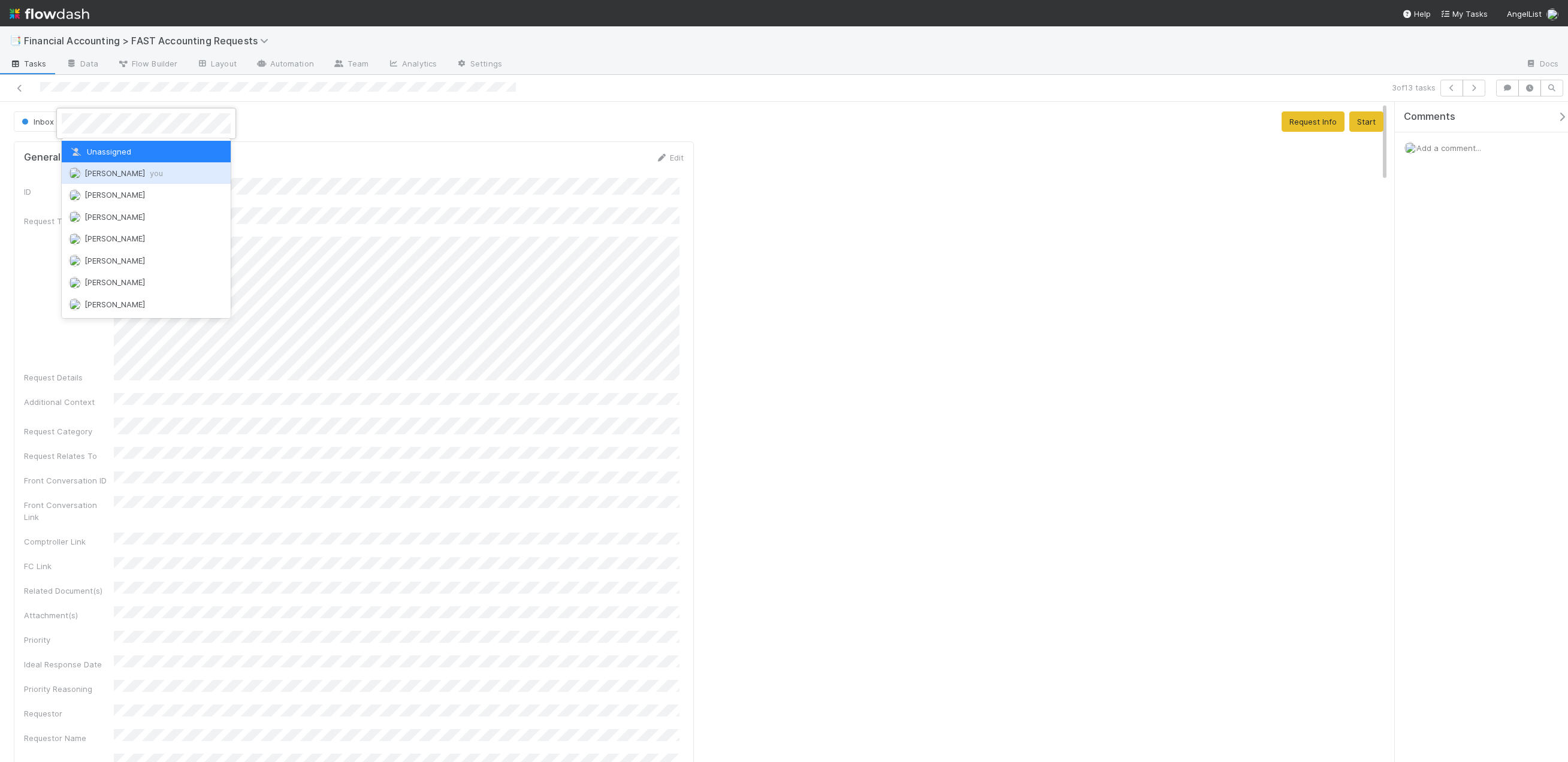
click at [102, 168] on div "Kevin Fawcett you" at bounding box center [146, 173] width 169 height 21
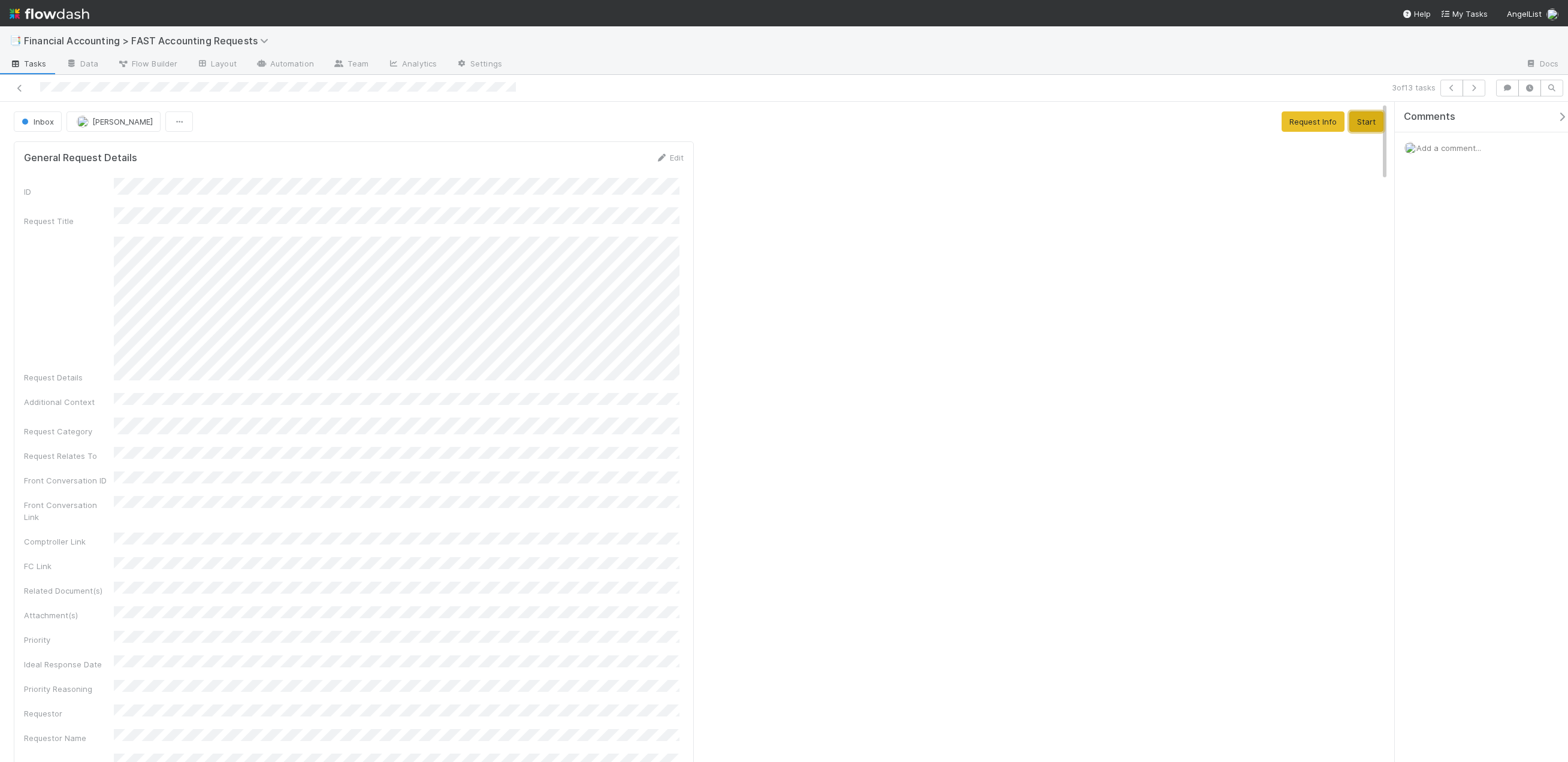
click at [1357, 121] on button "Start" at bounding box center [1366, 121] width 34 height 20
click at [1244, 124] on button "Request Info" at bounding box center [1269, 121] width 63 height 20
click at [1441, 153] on div "Add a comment..." at bounding box center [1486, 148] width 182 height 31
click at [1441, 147] on span "Add a comment..." at bounding box center [1449, 148] width 65 height 10
click at [1495, 251] on button "Cody Maldonado" at bounding box center [1467, 244] width 90 height 16
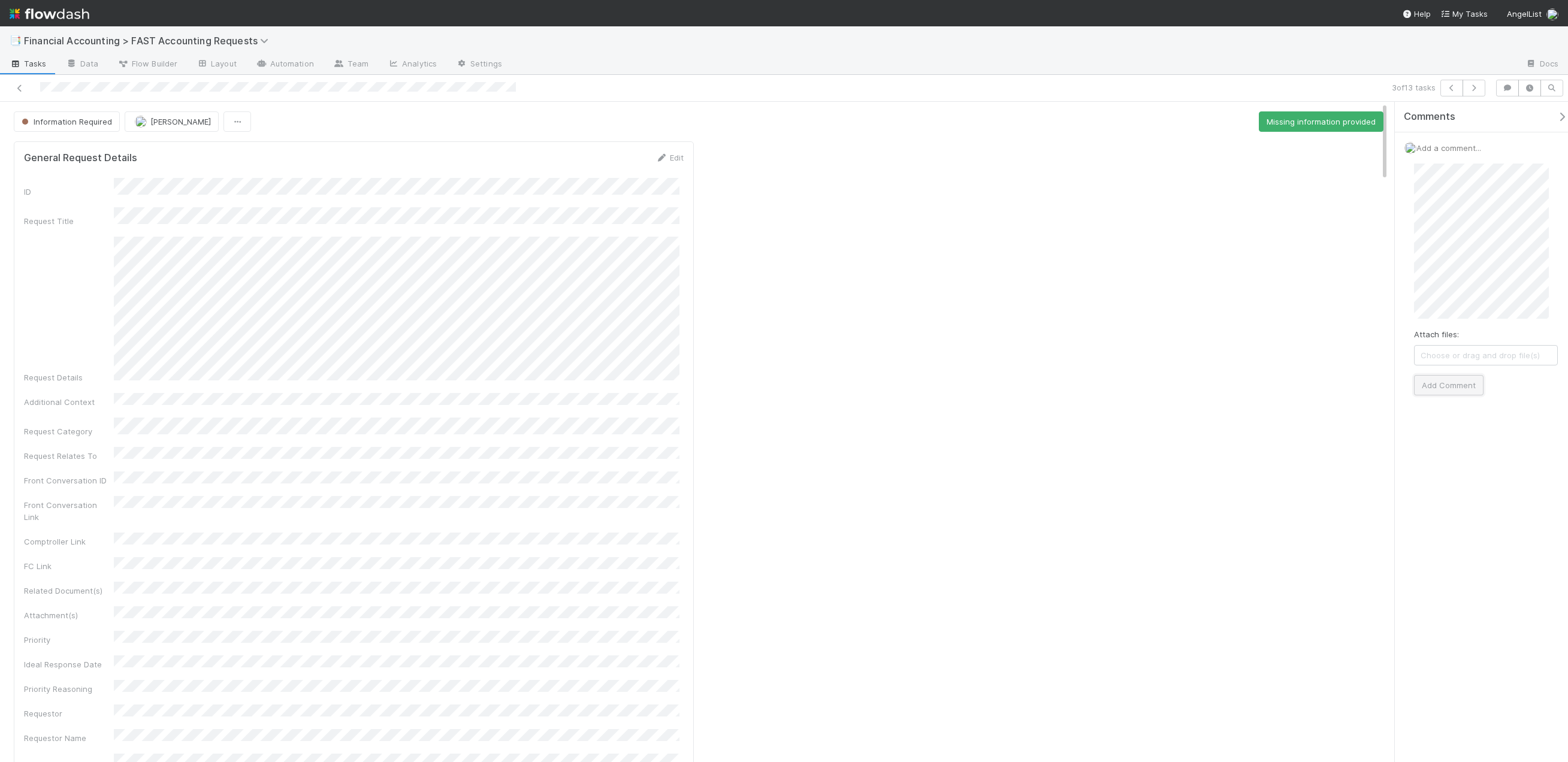
click at [1467, 384] on button "Add Comment" at bounding box center [1449, 385] width 70 height 20
click at [15, 91] on icon at bounding box center [20, 88] width 12 height 8
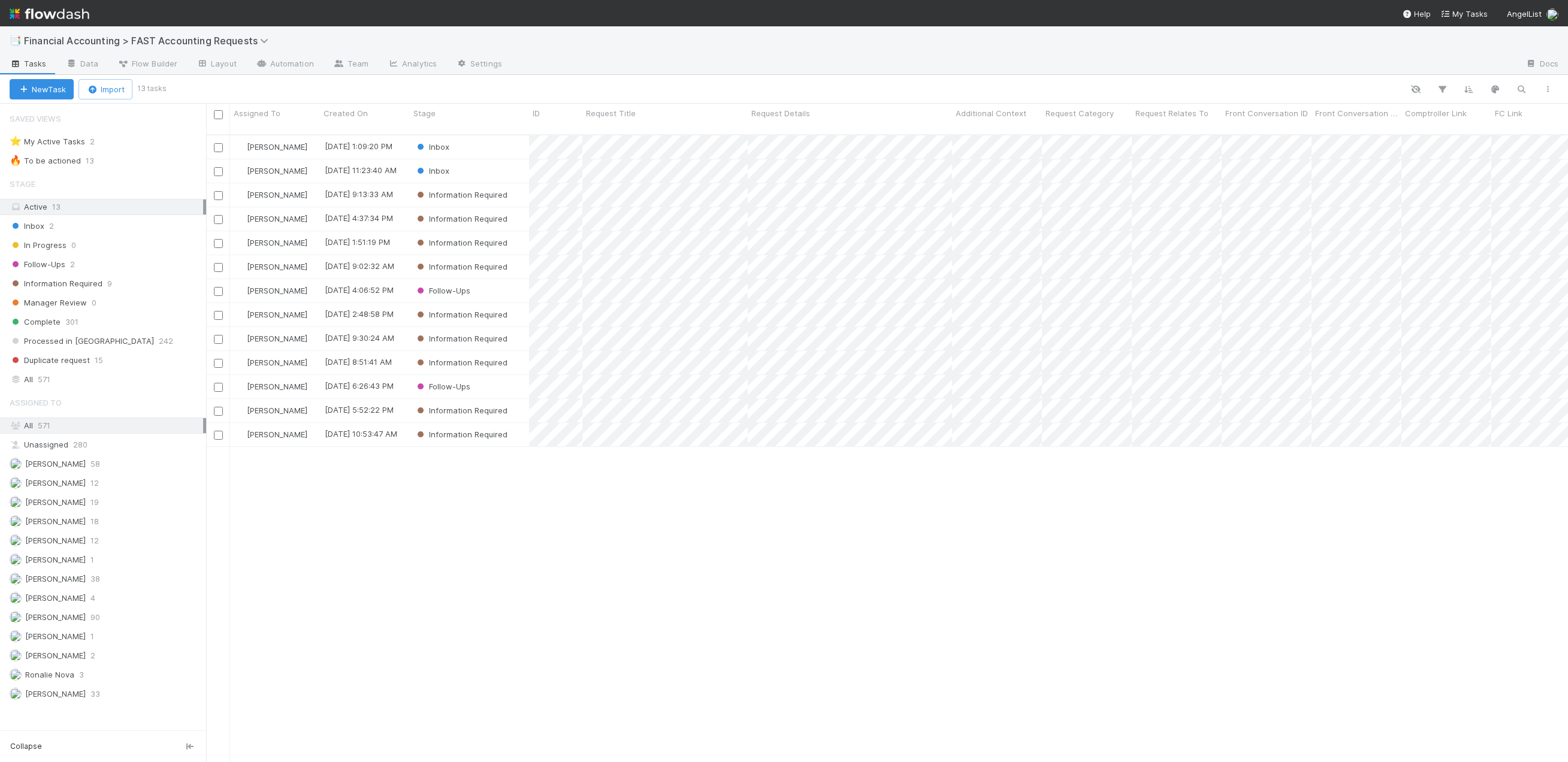
scroll to position [628, 1353]
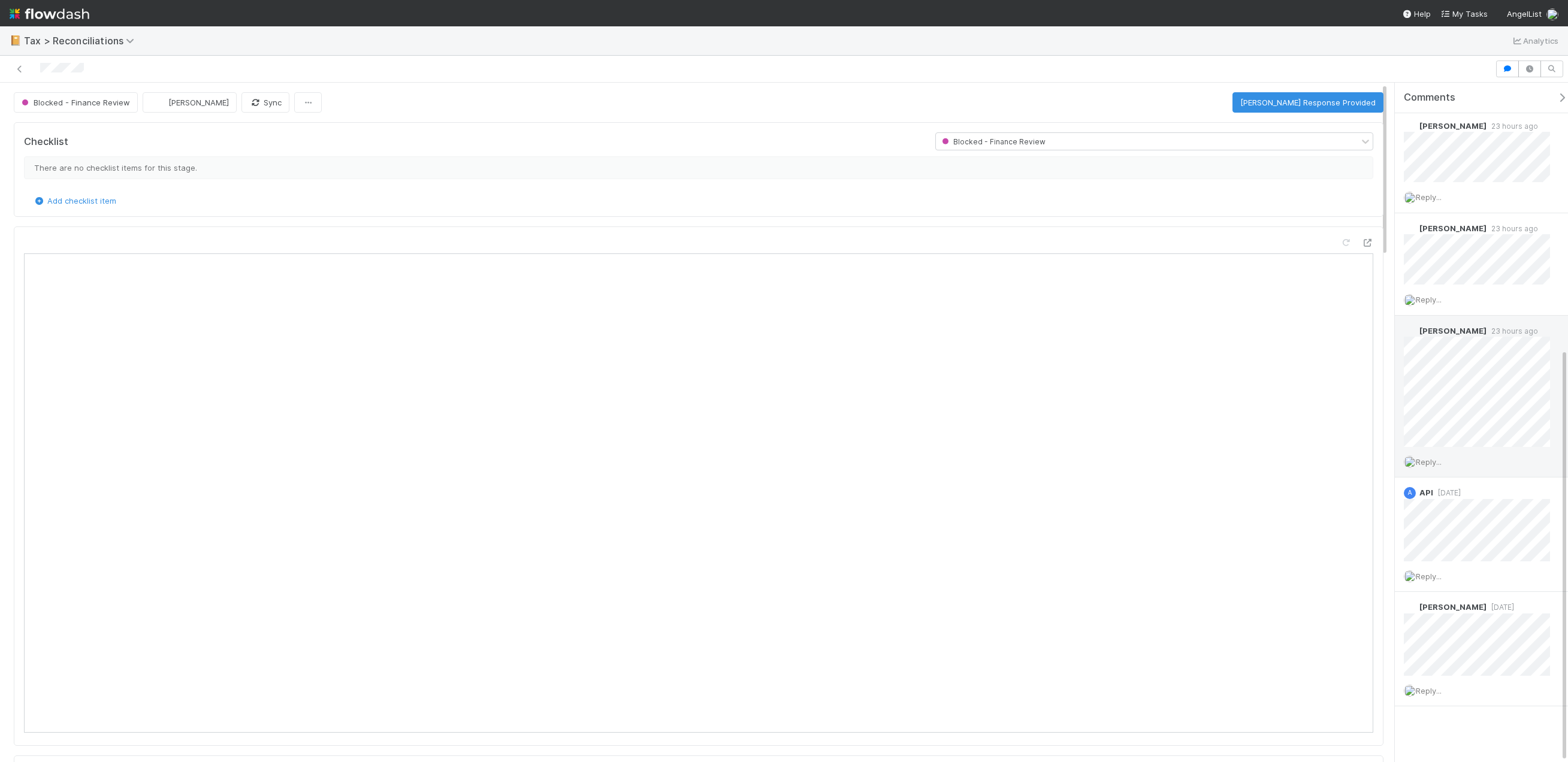
scroll to position [437, 0]
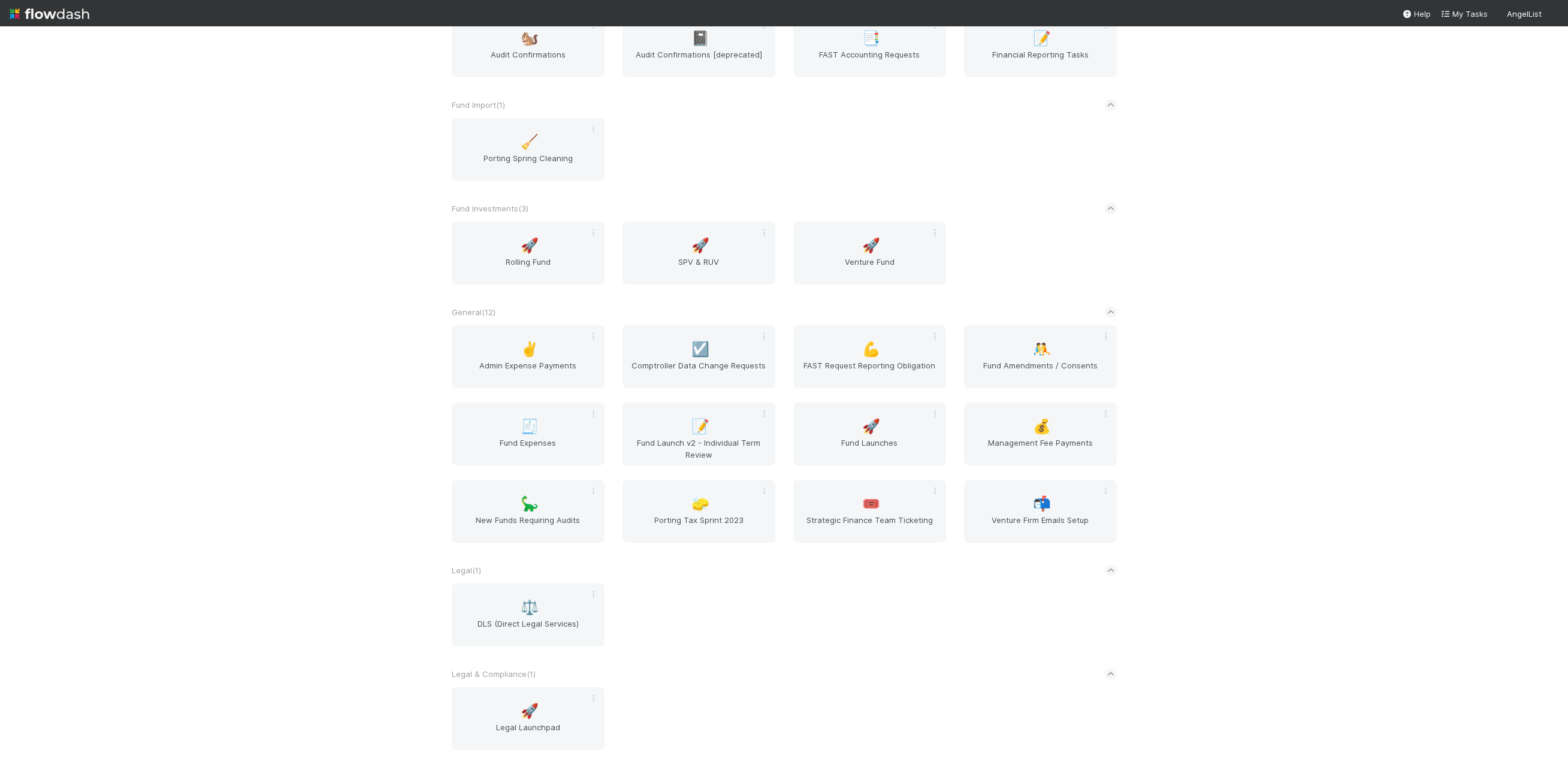
scroll to position [959, 0]
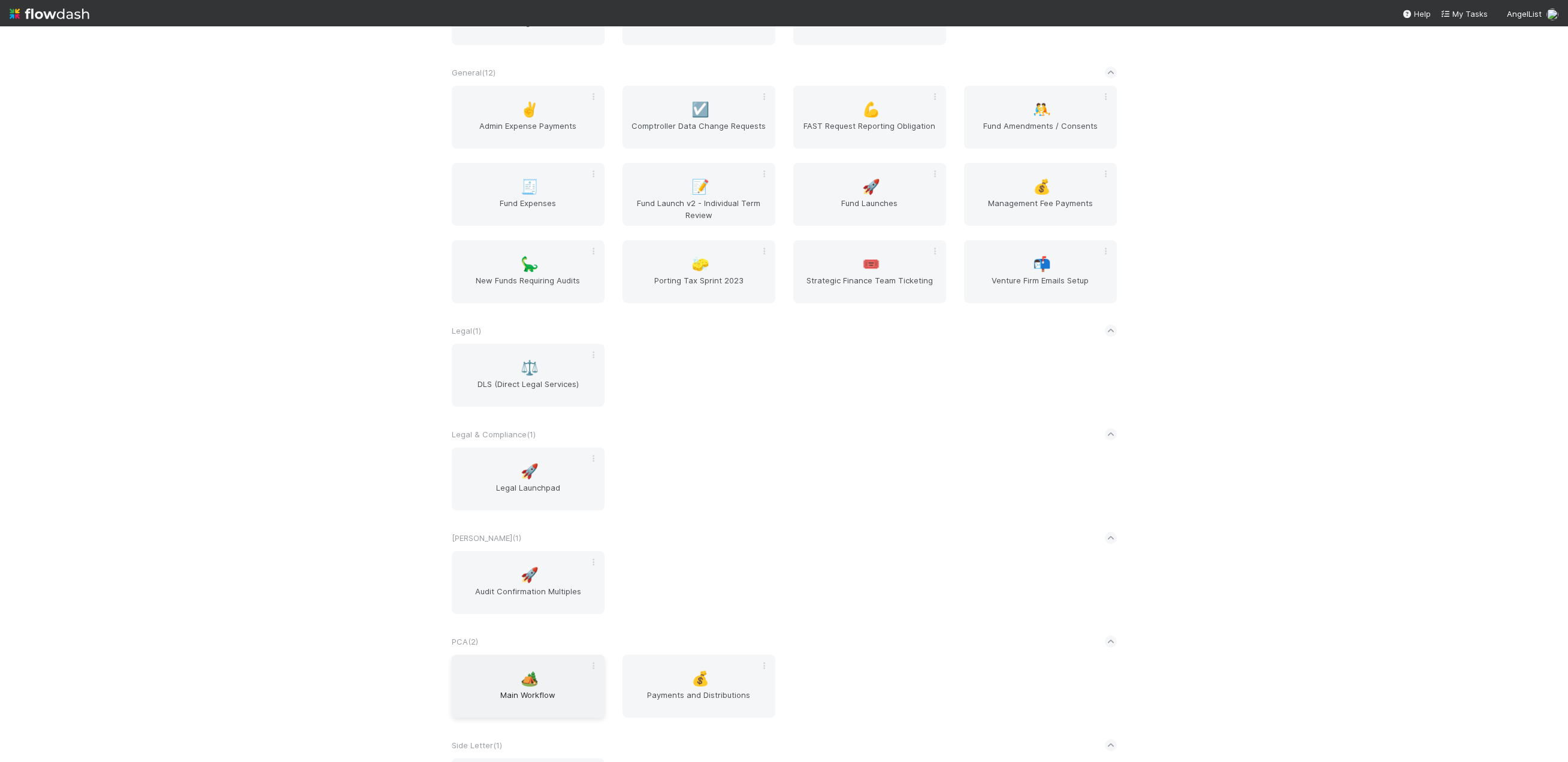
click at [535, 663] on div "🏕️ Main Workflow" at bounding box center [528, 686] width 153 height 63
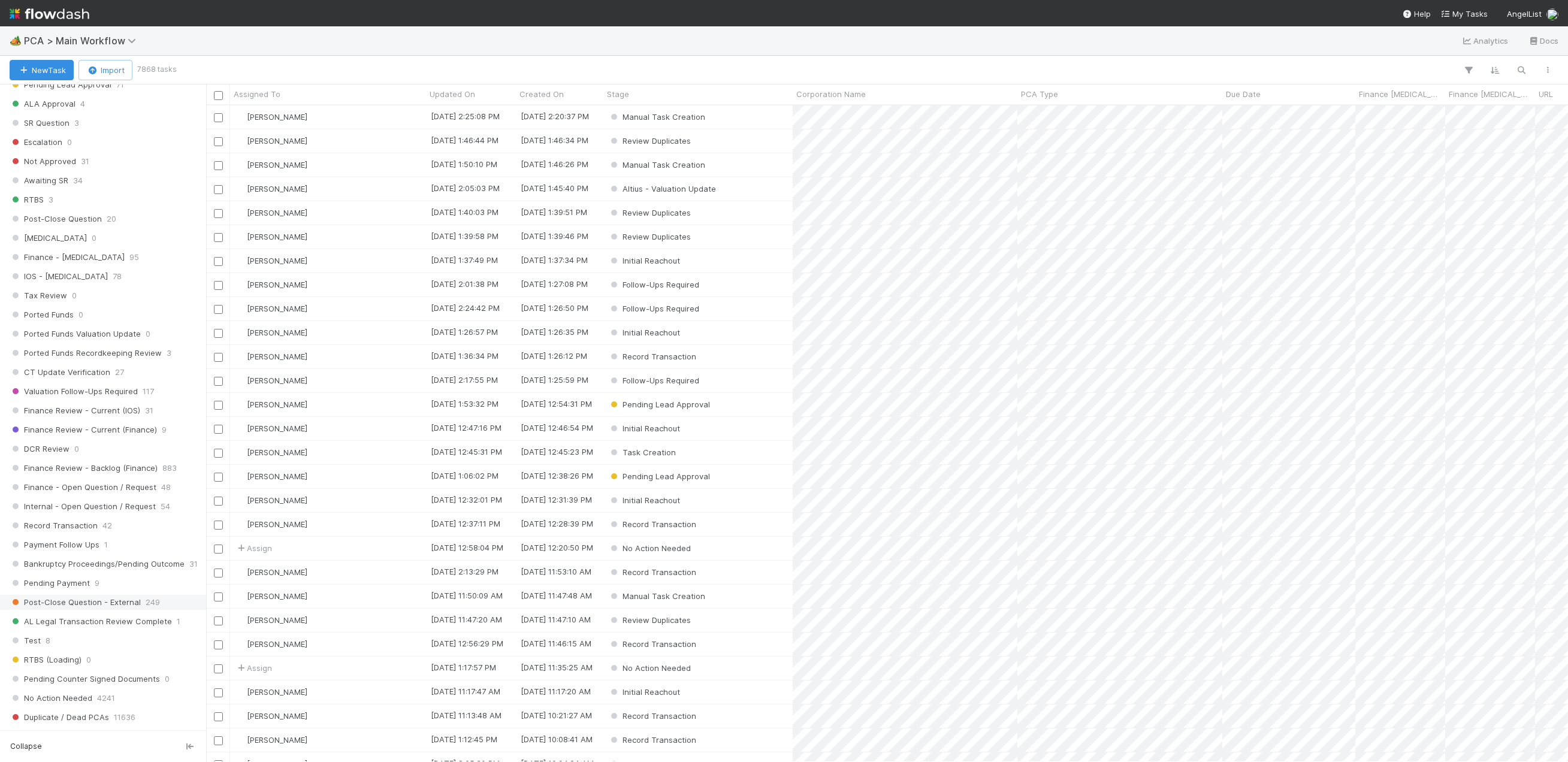
scroll to position [1079, 0]
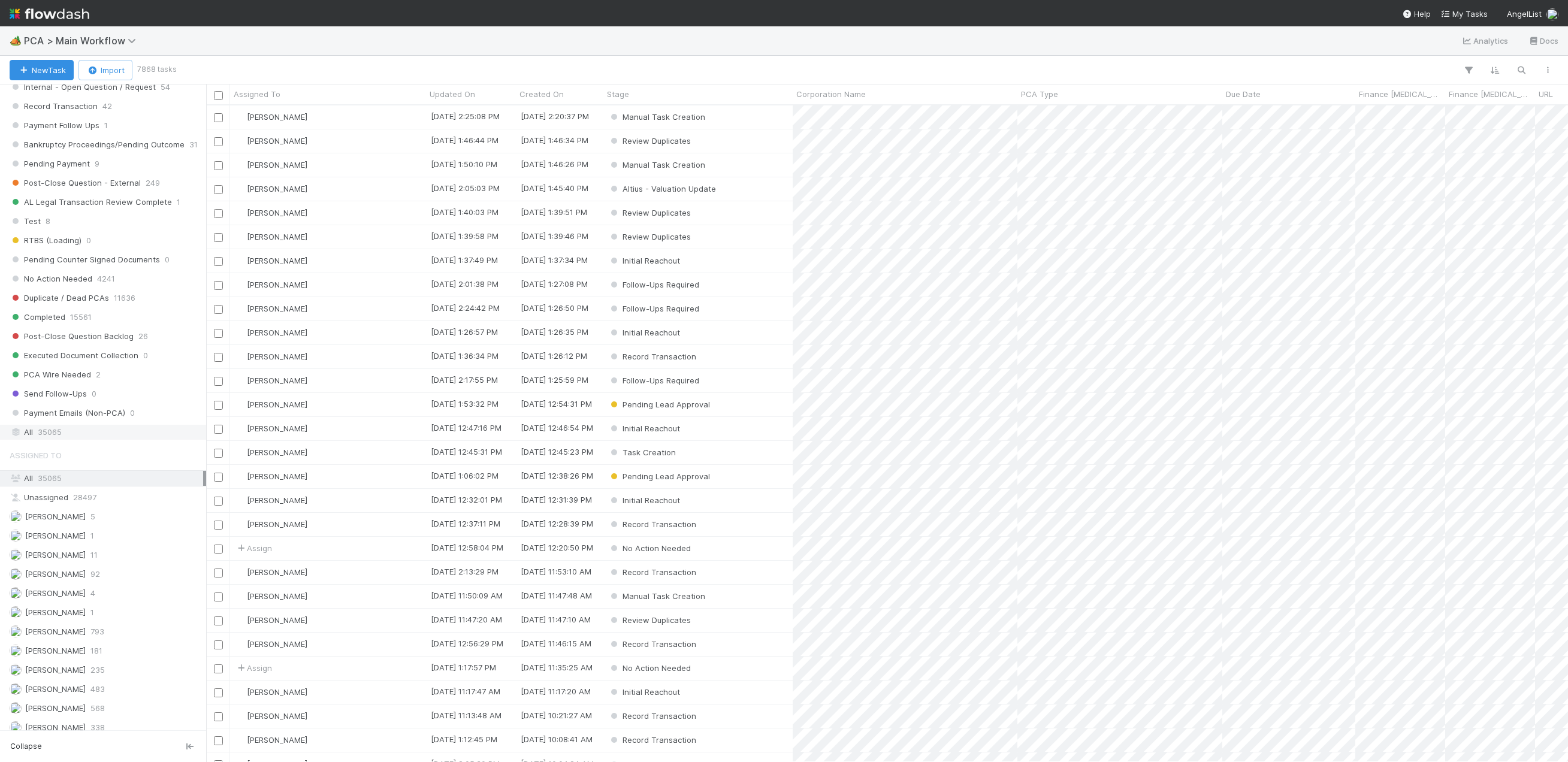
click at [46, 430] on span "35065" at bounding box center [49, 432] width 24 height 15
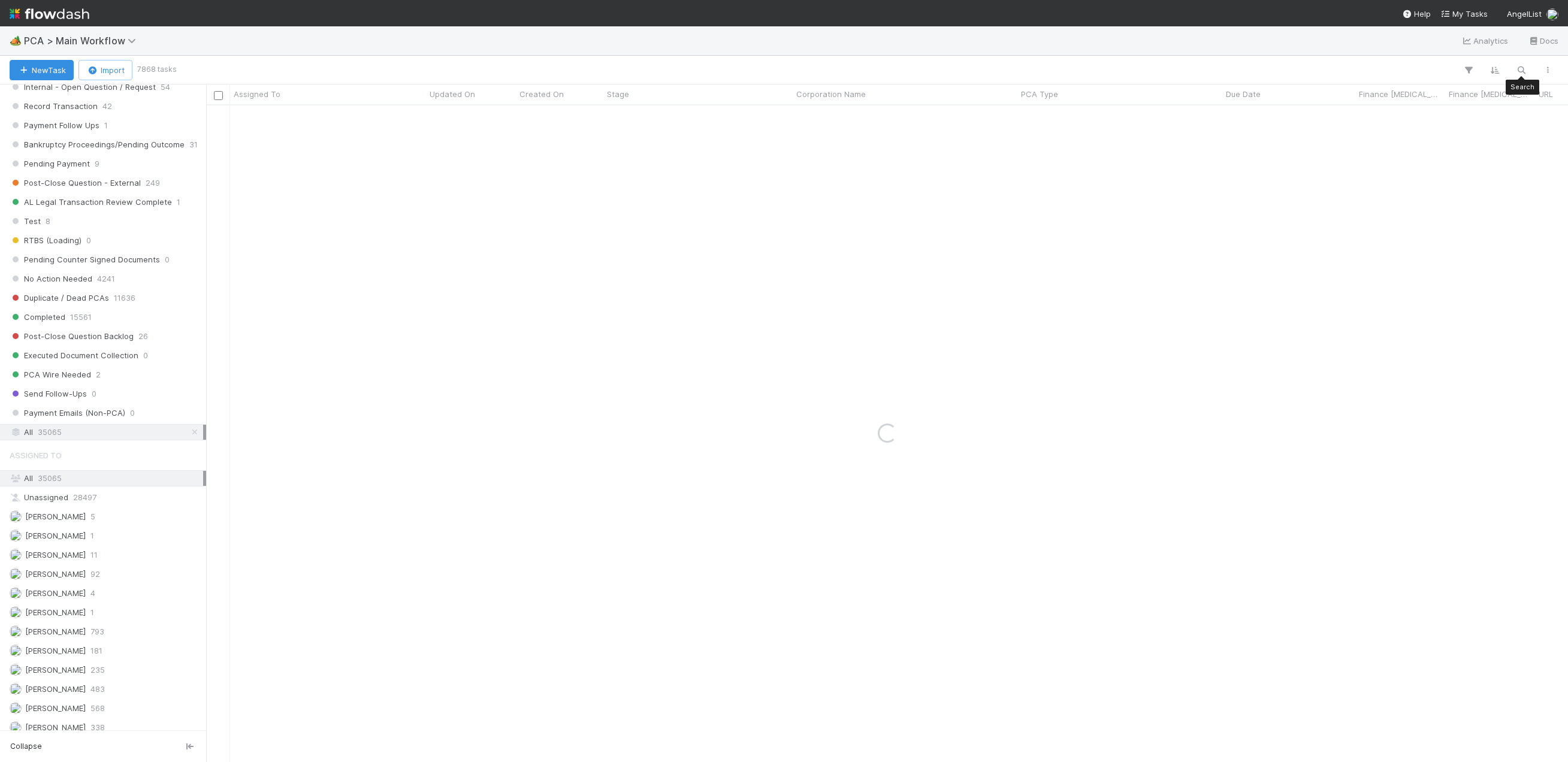
click at [1509, 72] on div "Search Search Search" at bounding box center [867, 70] width 1387 height 15
click at [1530, 71] on button "button" at bounding box center [1521, 70] width 21 height 15
type input "LGND"
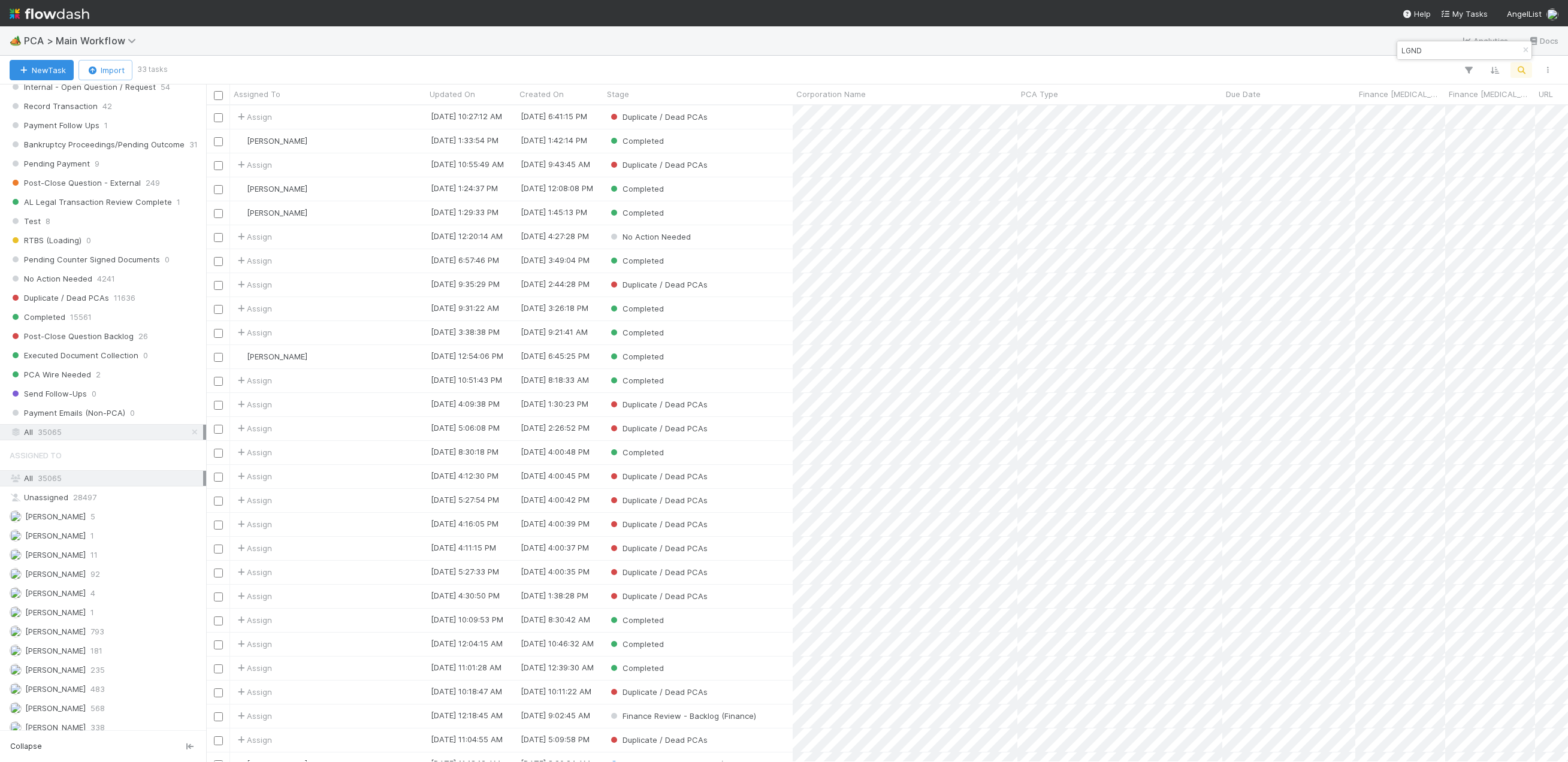
scroll to position [648, 1353]
click at [697, 141] on div "Completed" at bounding box center [698, 141] width 189 height 23
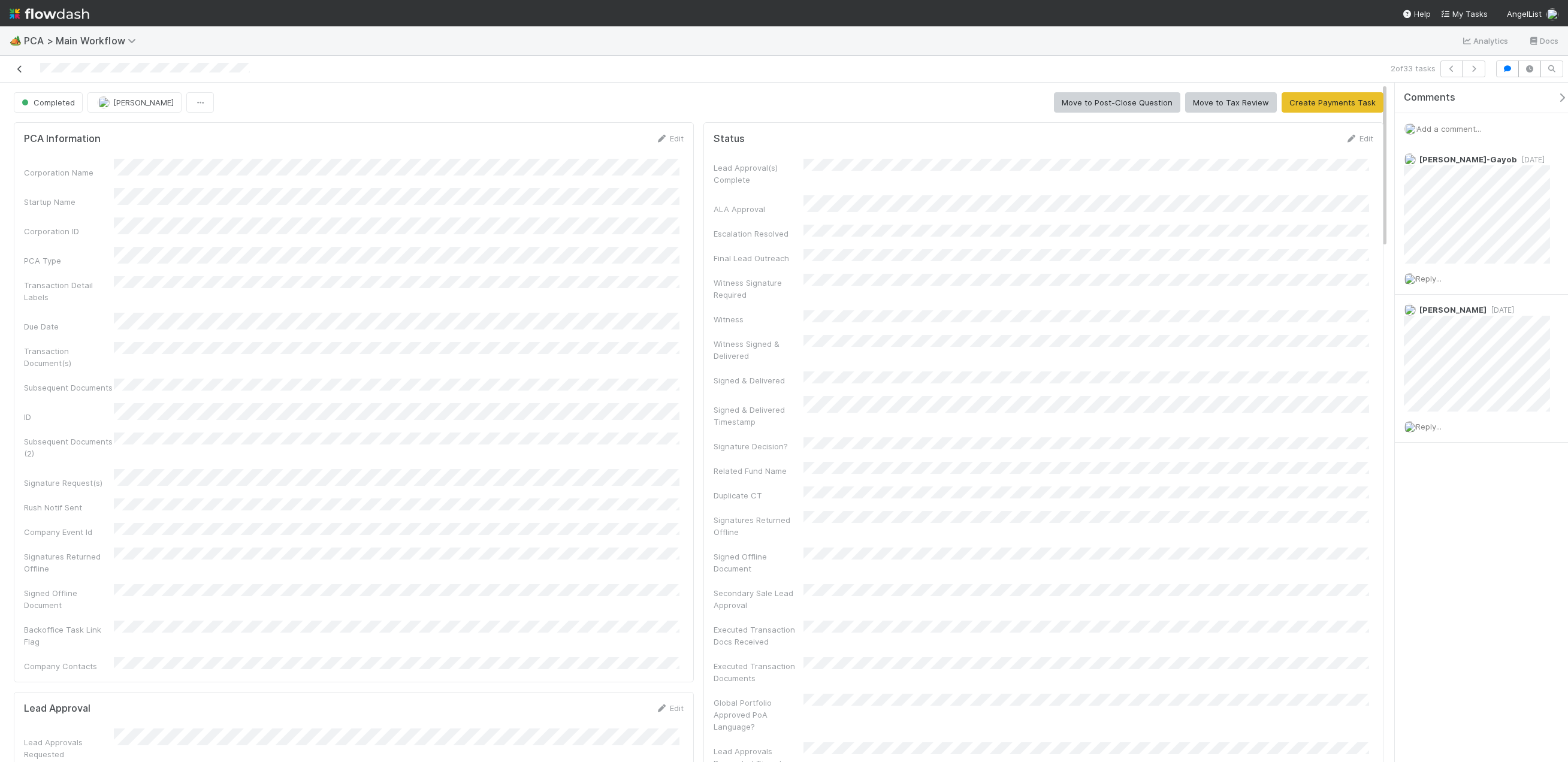
click at [24, 72] on icon at bounding box center [20, 69] width 12 height 8
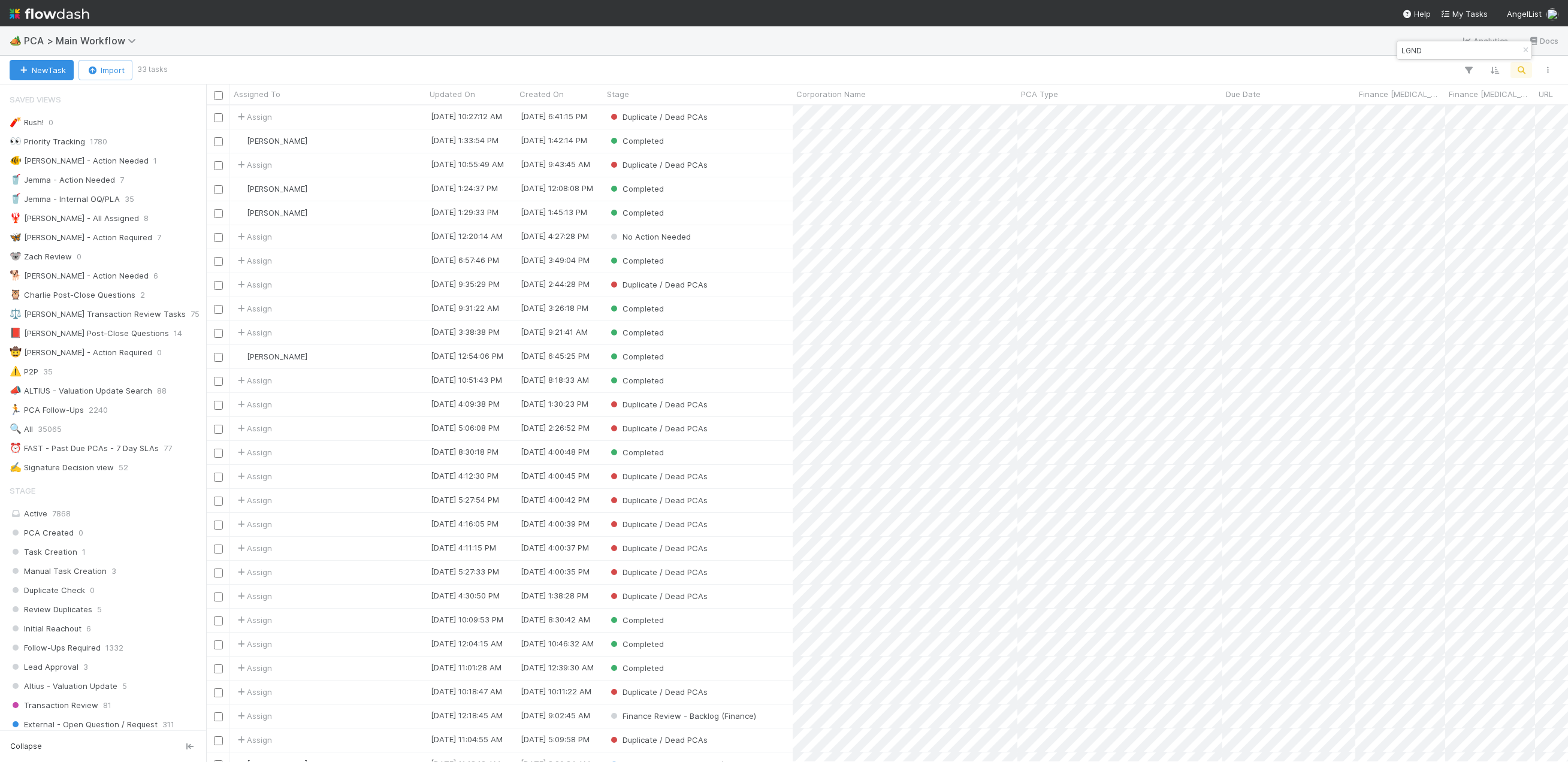
scroll to position [10, 10]
click at [706, 185] on div "Completed" at bounding box center [698, 189] width 189 height 23
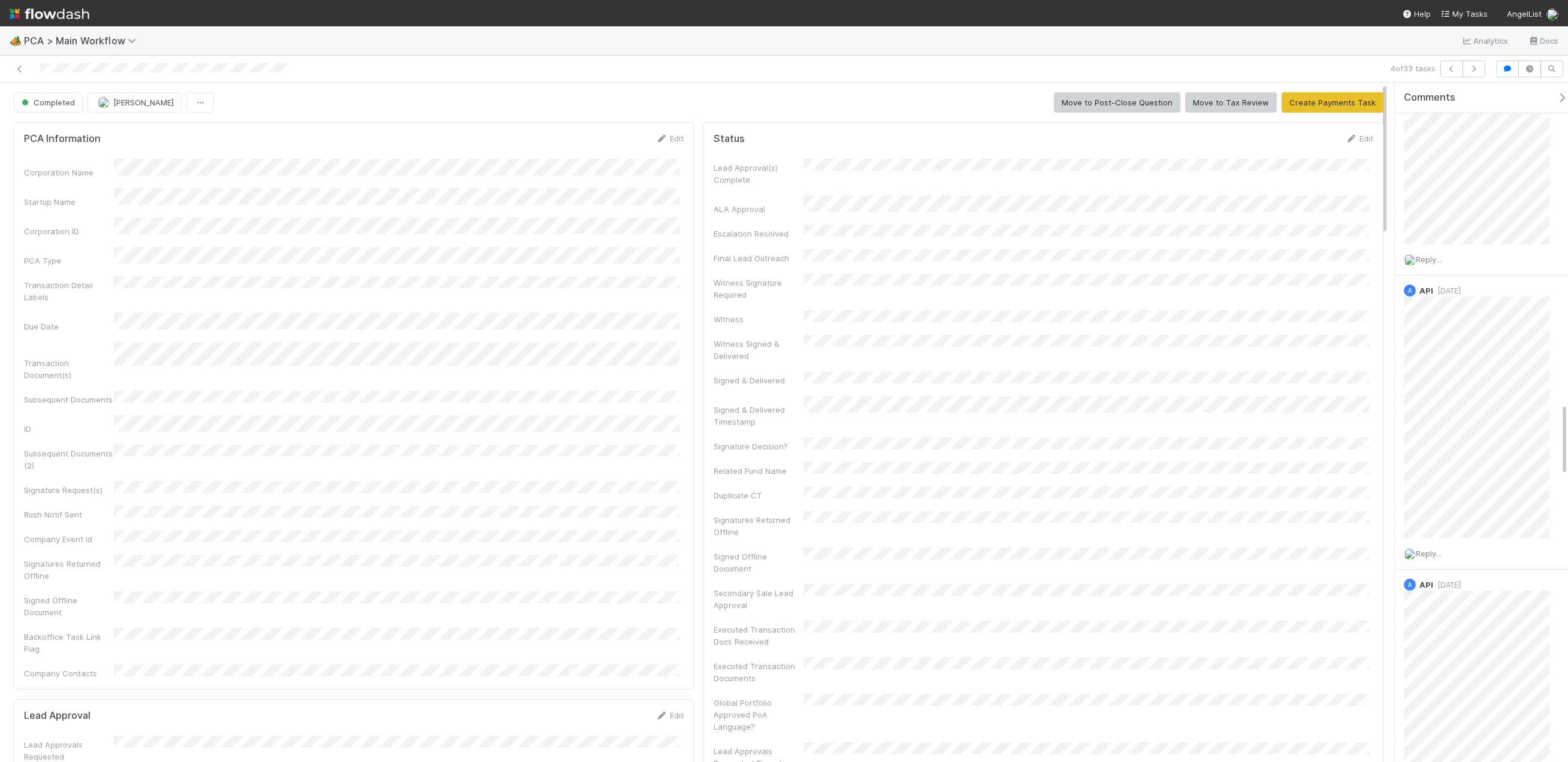
scroll to position [3055, 0]
drag, startPoint x: 1566, startPoint y: 430, endPoint x: 1506, endPoint y: 224, distance: 214.6
click at [1426, 136] on div "Add a comment..." at bounding box center [1486, 128] width 182 height 31
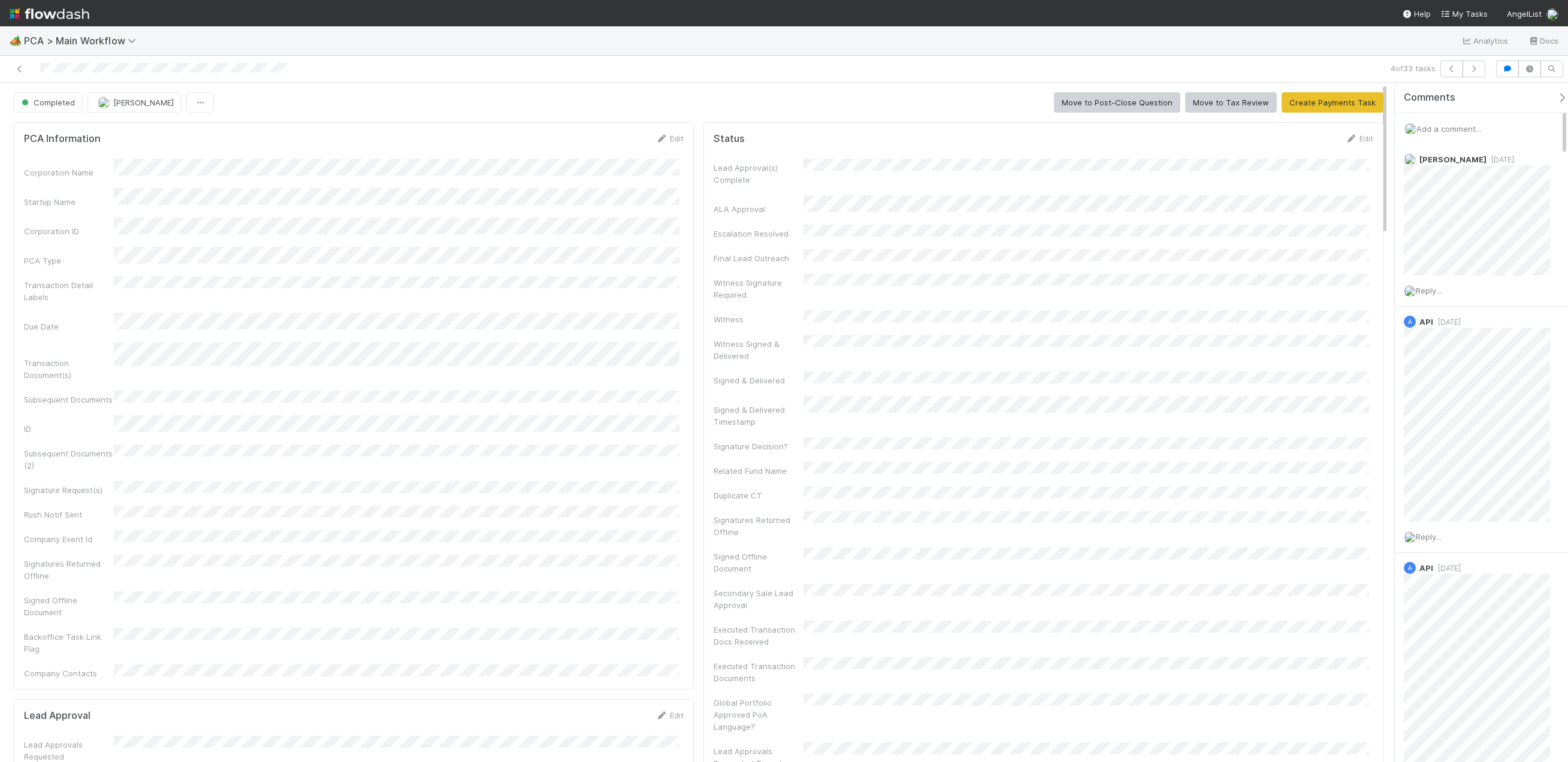
click at [1427, 129] on span "Add a comment..." at bounding box center [1449, 129] width 65 height 10
click at [1478, 218] on button "Angela Marie Napeñas" at bounding box center [1467, 225] width 90 height 16
click at [1456, 422] on button "Add Comment" at bounding box center [1449, 425] width 70 height 20
click at [51, 106] on span "Completed" at bounding box center [46, 103] width 56 height 10
click at [45, 134] on span "Finance - ICU" at bounding box center [74, 133] width 115 height 10
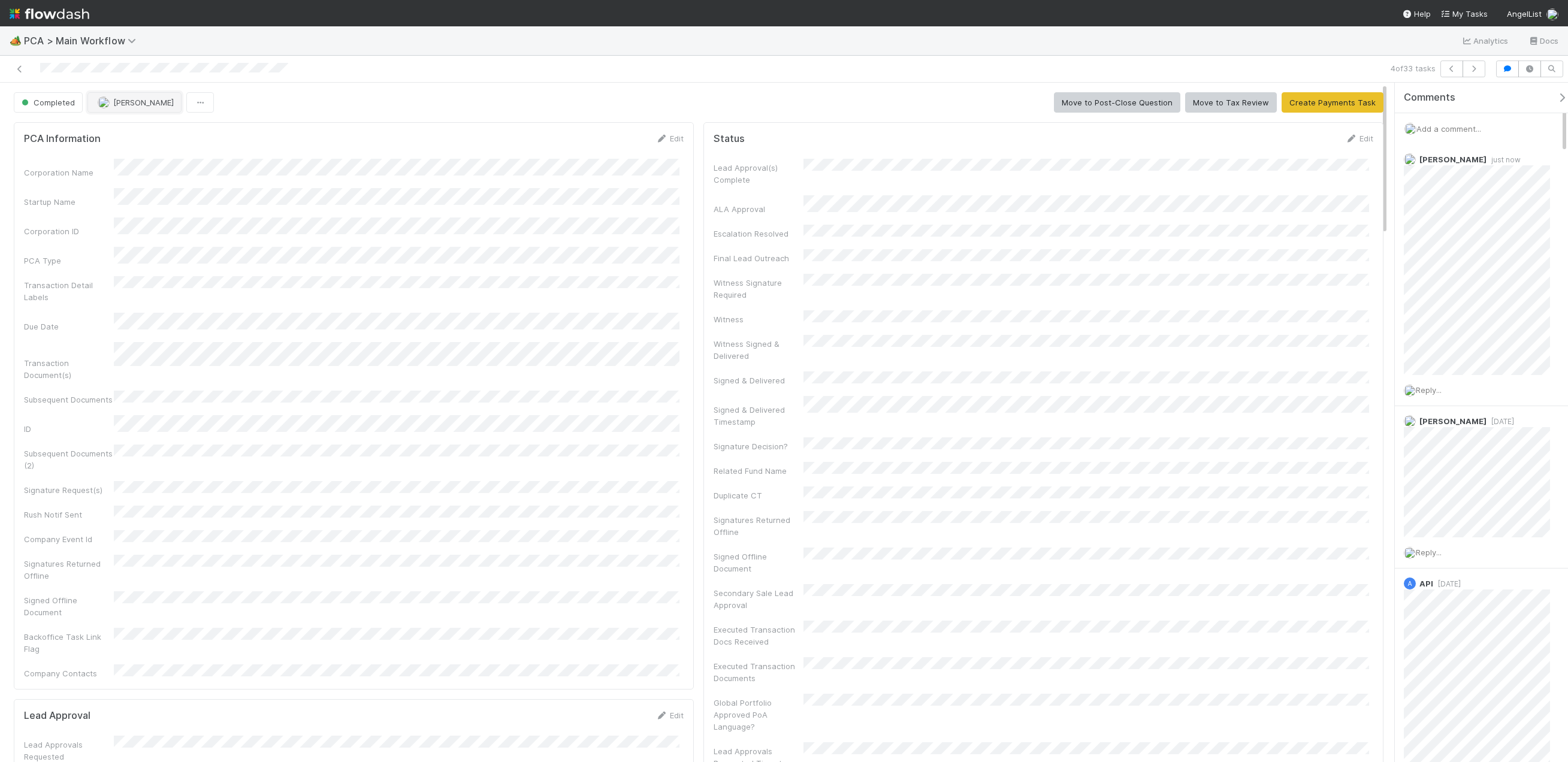
click at [125, 100] on span "[PERSON_NAME]" at bounding box center [143, 103] width 60 height 10
click at [140, 133] on span "Angela Marie Napeñas" at bounding box center [135, 133] width 60 height 10
click at [827, 99] on div "Completed Angela Marie Napeñas Move to Post-Close Question Move to Tax Review C…" at bounding box center [698, 102] width 1369 height 20
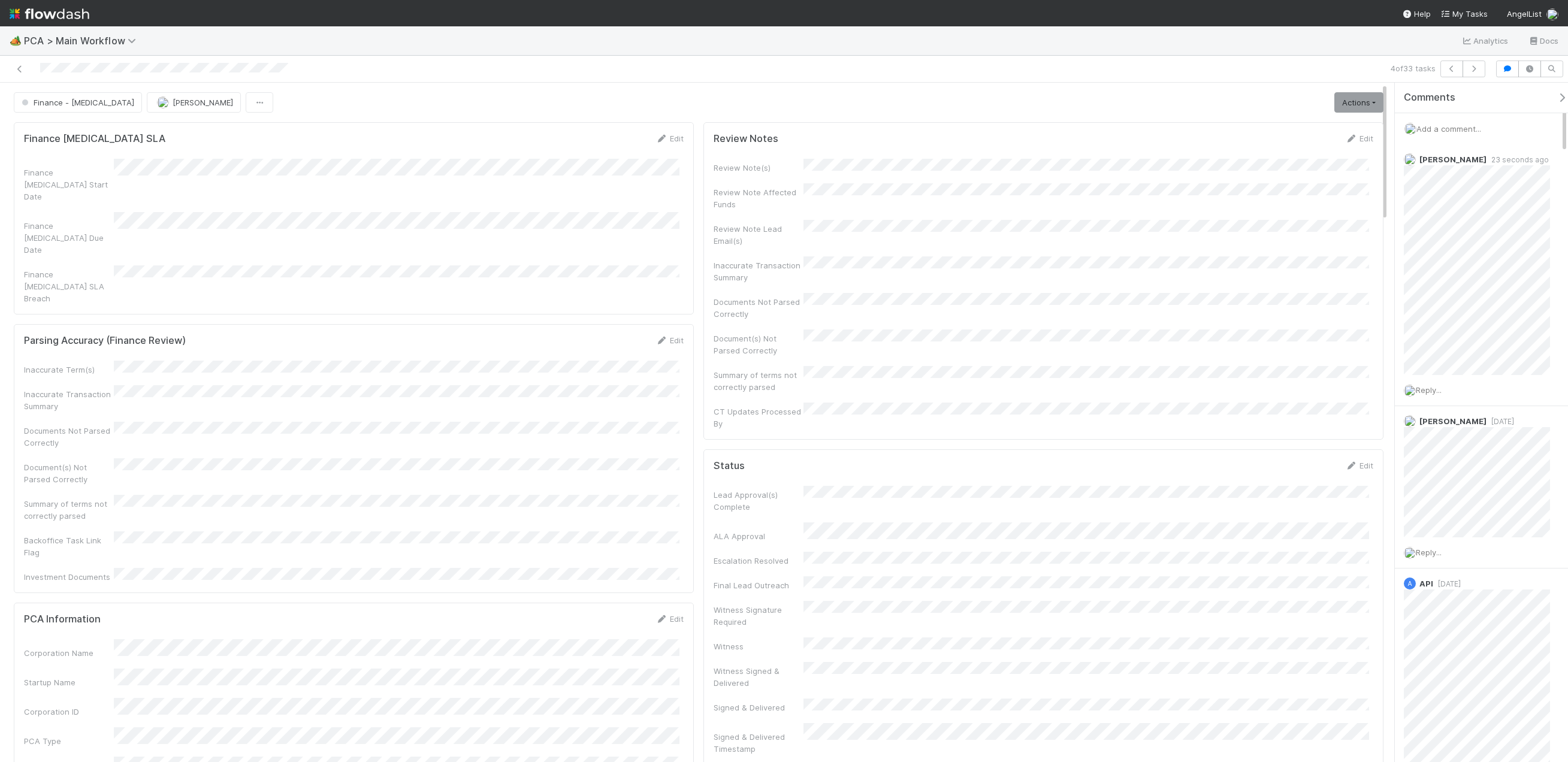
click at [1248, 194] on div "Review Note Affected Funds" at bounding box center [1043, 197] width 659 height 27
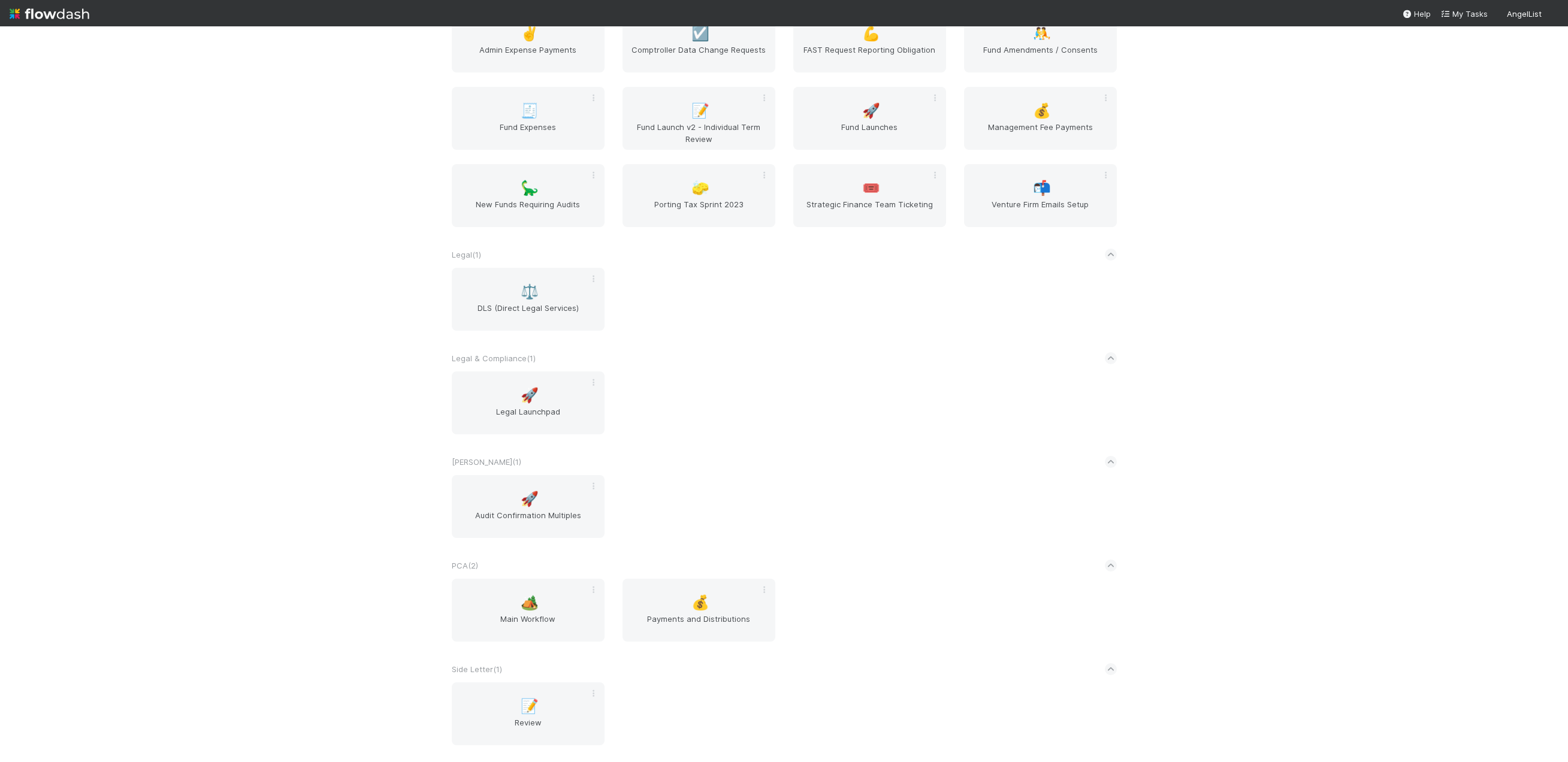
scroll to position [1162, 0]
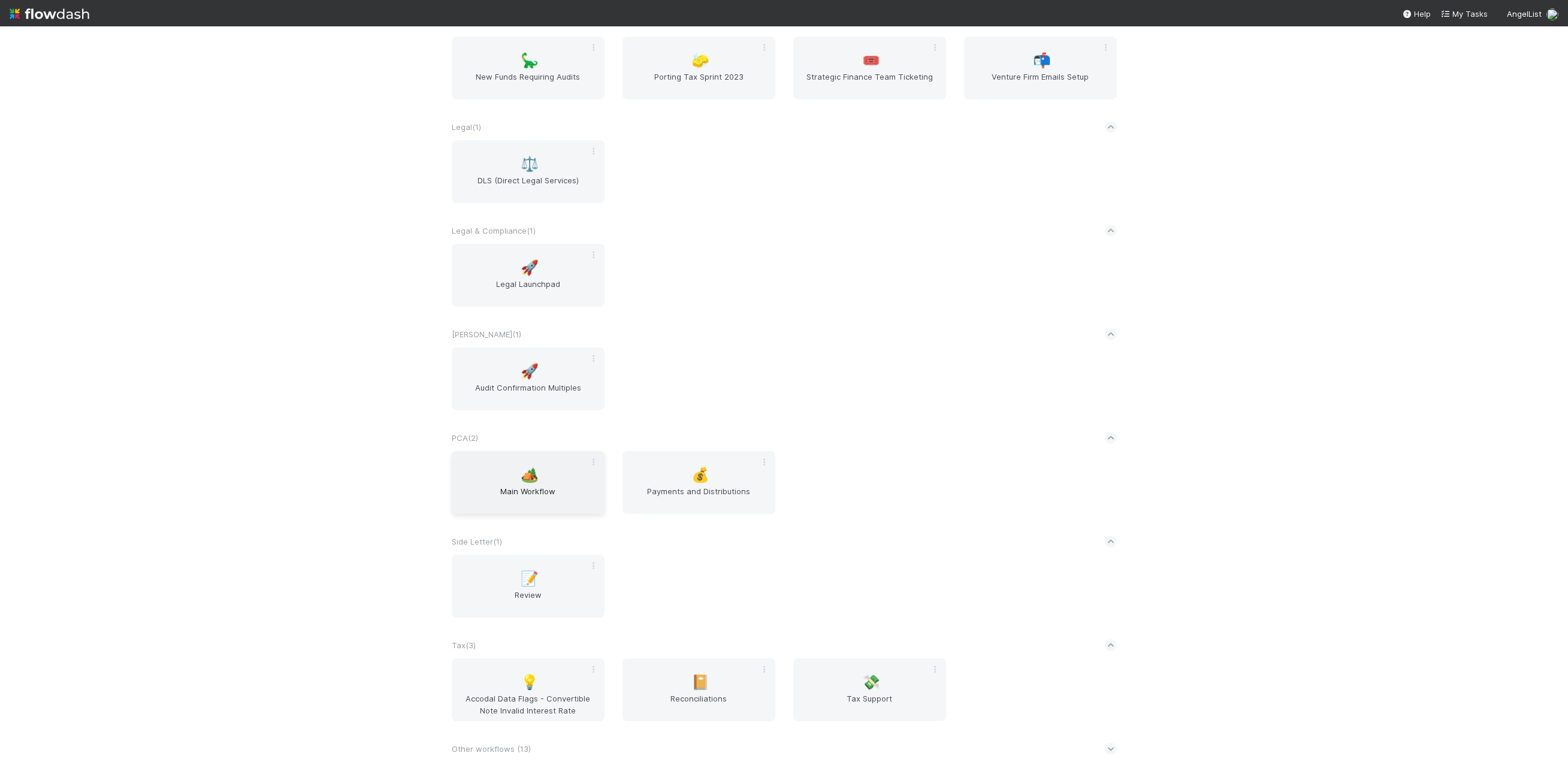
click at [504, 494] on span "Main Workflow" at bounding box center [528, 497] width 143 height 24
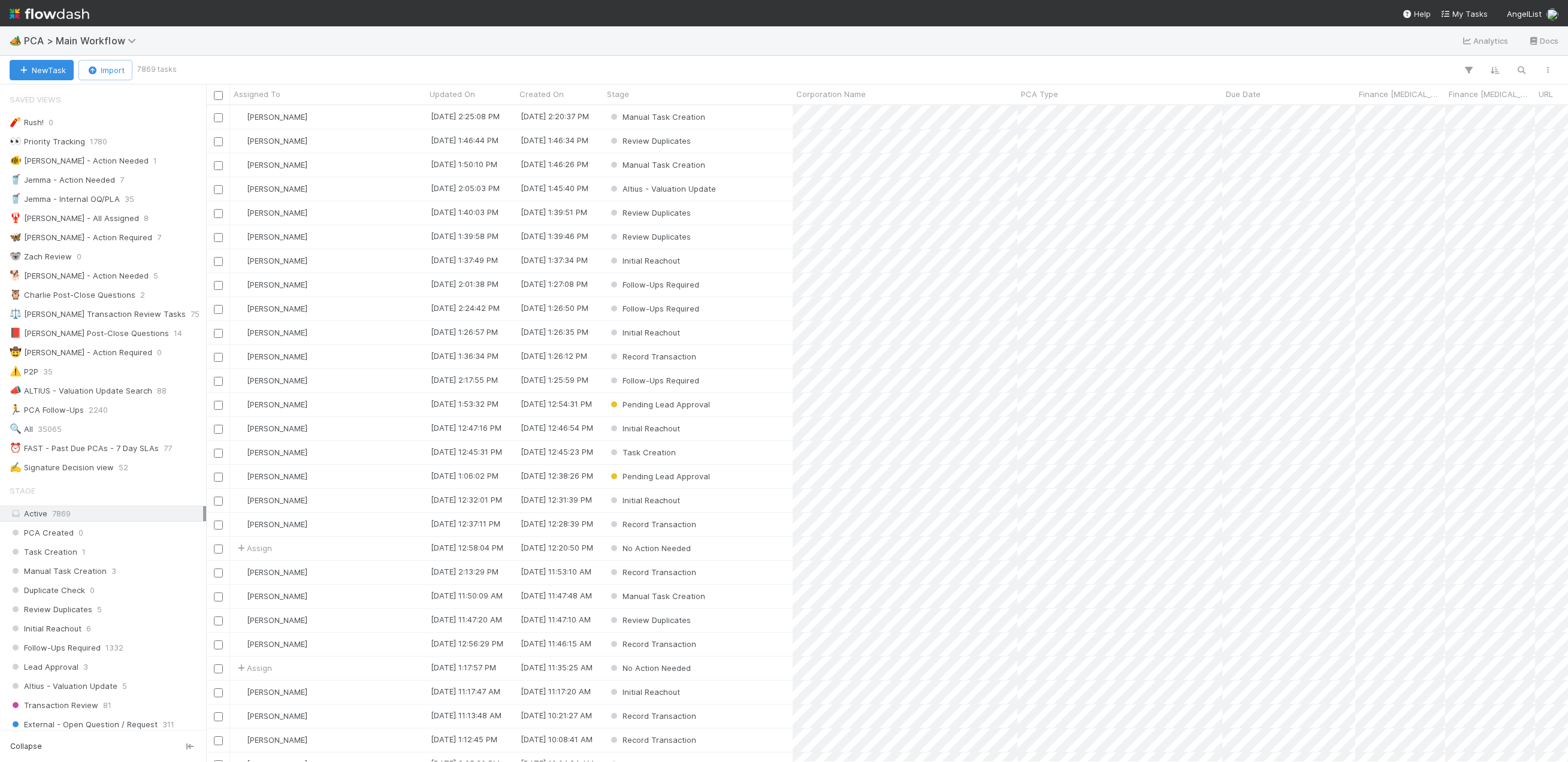
scroll to position [10, 10]
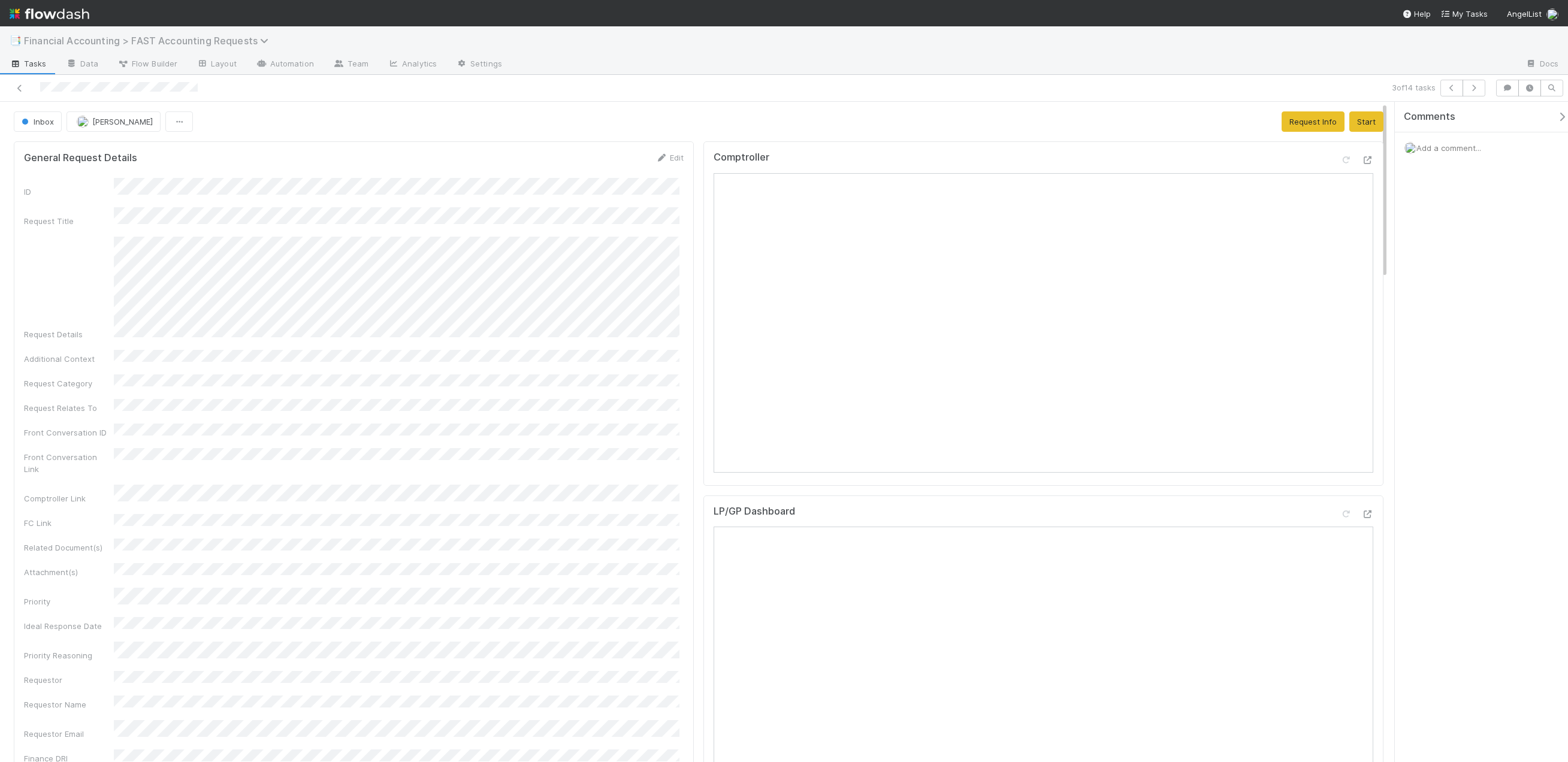
click at [221, 40] on span "Financial Accounting > FAST Accounting Requests" at bounding box center [149, 41] width 251 height 12
click at [453, 95] on div "Search workflows" at bounding box center [784, 381] width 1568 height 762
click at [130, 38] on span "Financial Accounting > FAST Accounting Requests" at bounding box center [149, 41] width 251 height 12
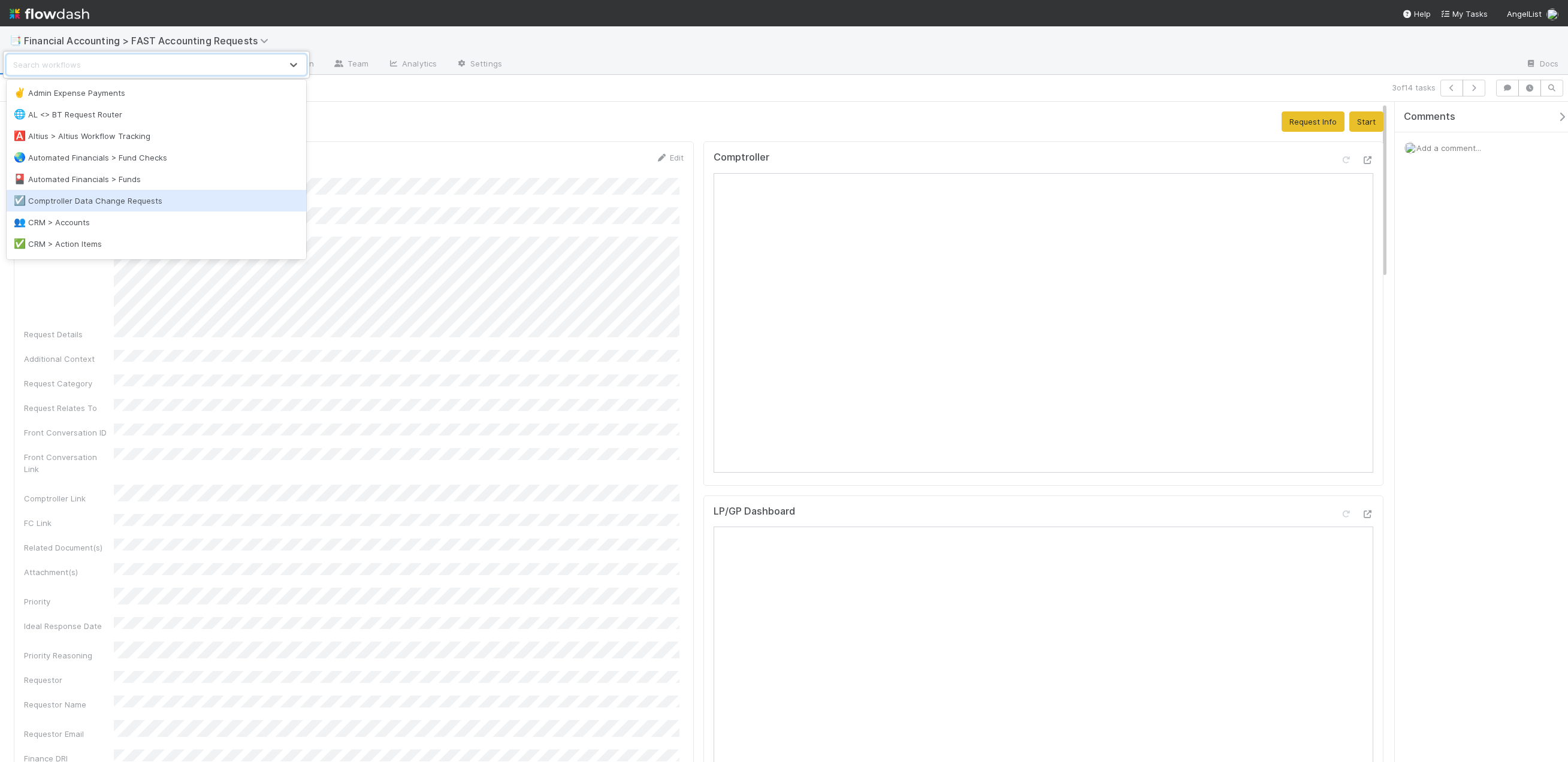
scroll to position [180, 0]
click at [128, 194] on div "💪 FAST Request Reporting Obligation" at bounding box center [156, 194] width 285 height 12
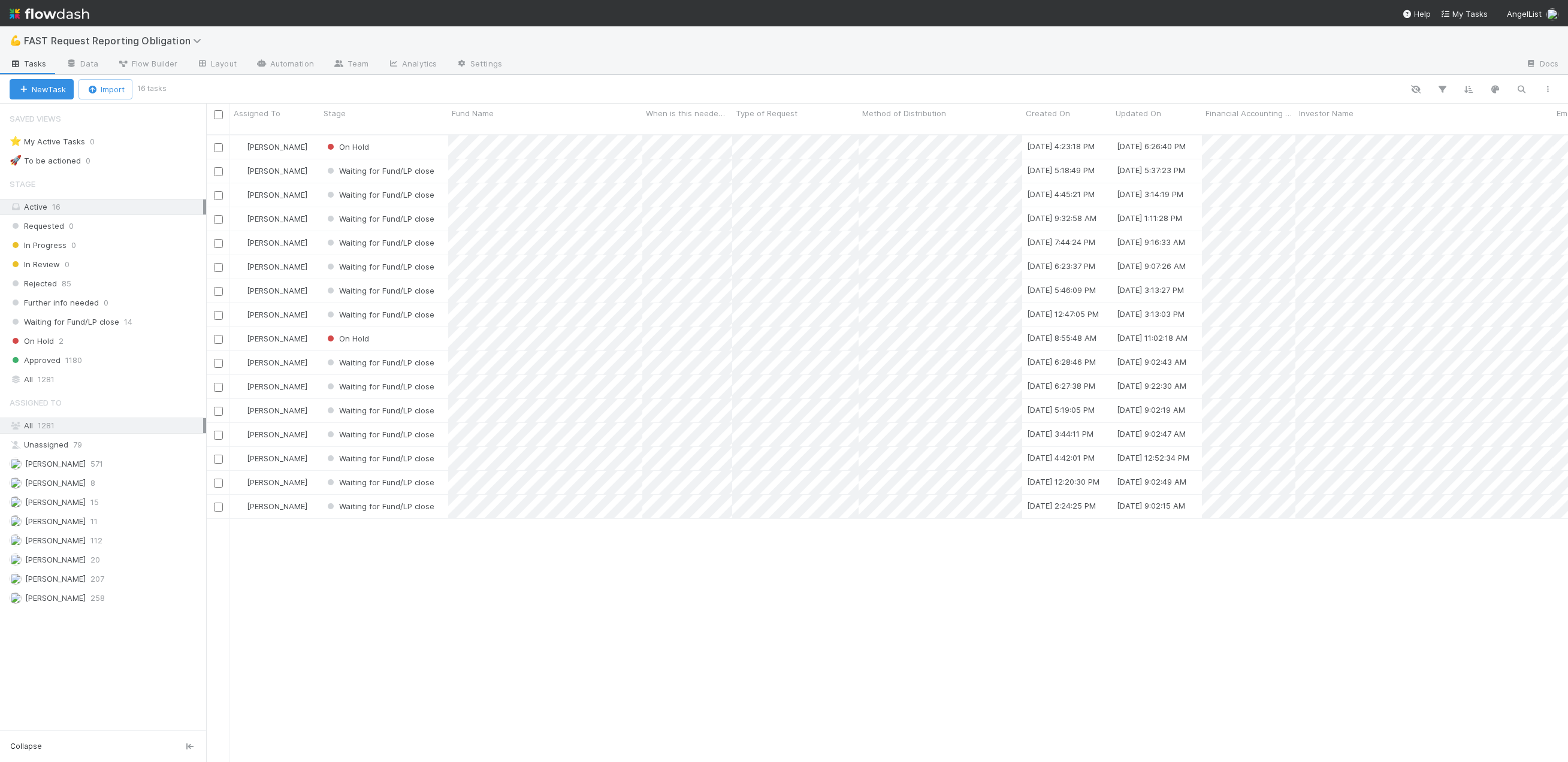
scroll to position [628, 1353]
